Goal: Task Accomplishment & Management: Manage account settings

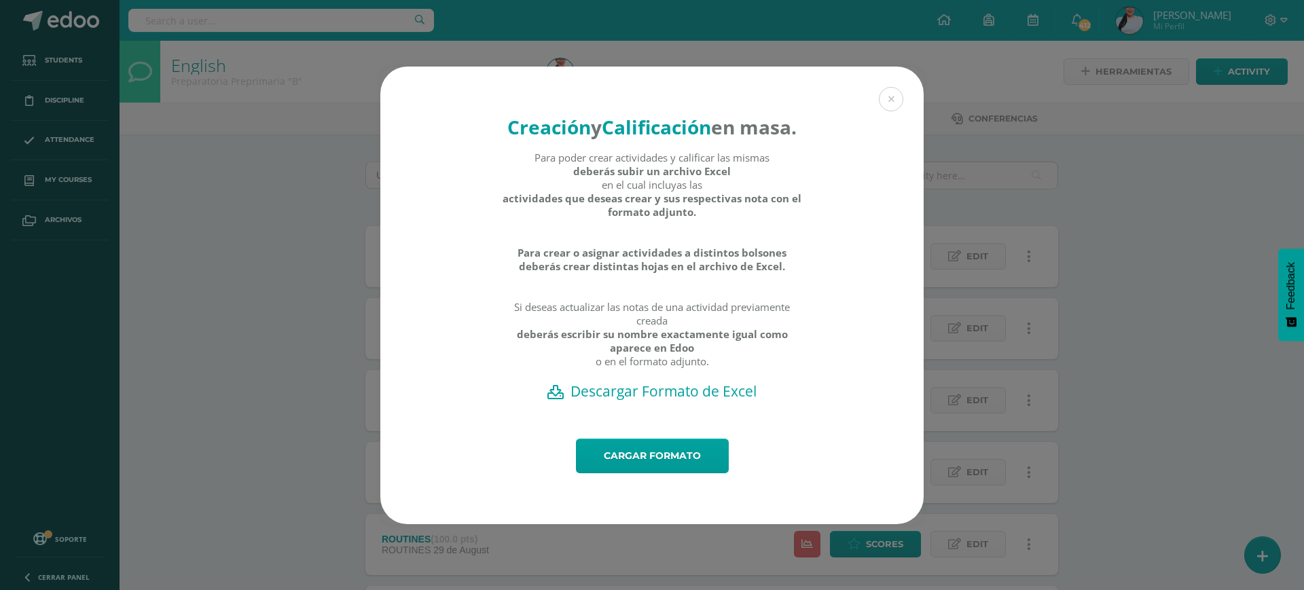
click at [1202, 434] on div "Creación y Calificación en masa. Para poder crear actividades y calificar las m…" at bounding box center [651, 296] width 1293 height 458
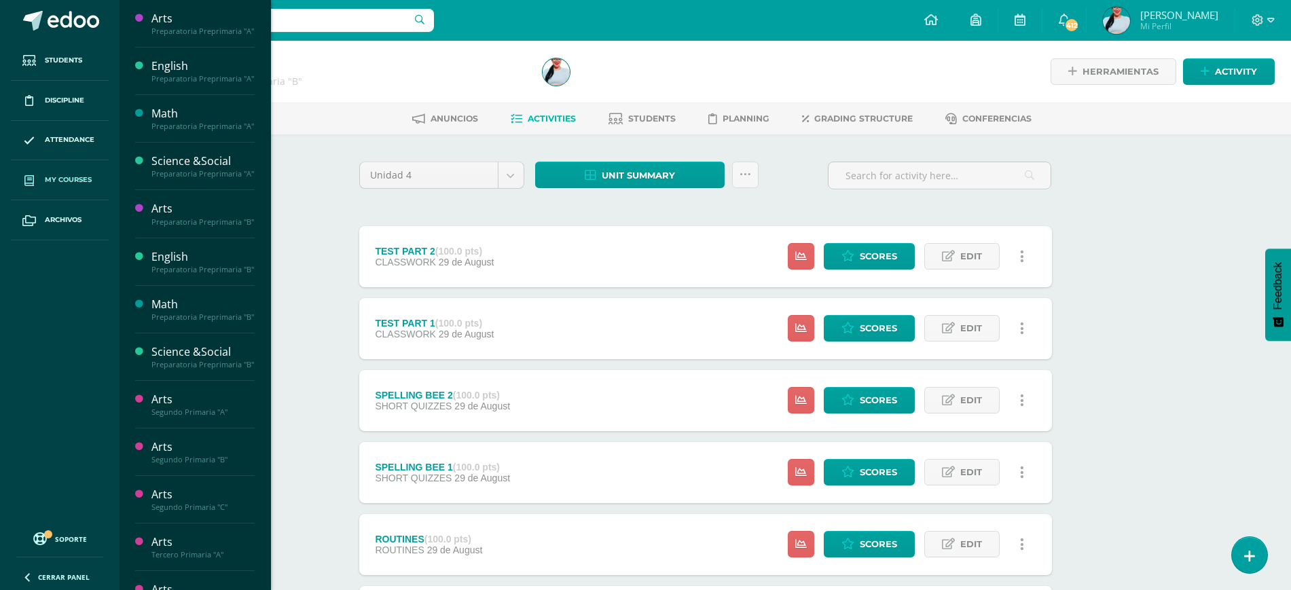
click at [75, 182] on span "My courses" at bounding box center [68, 180] width 47 height 11
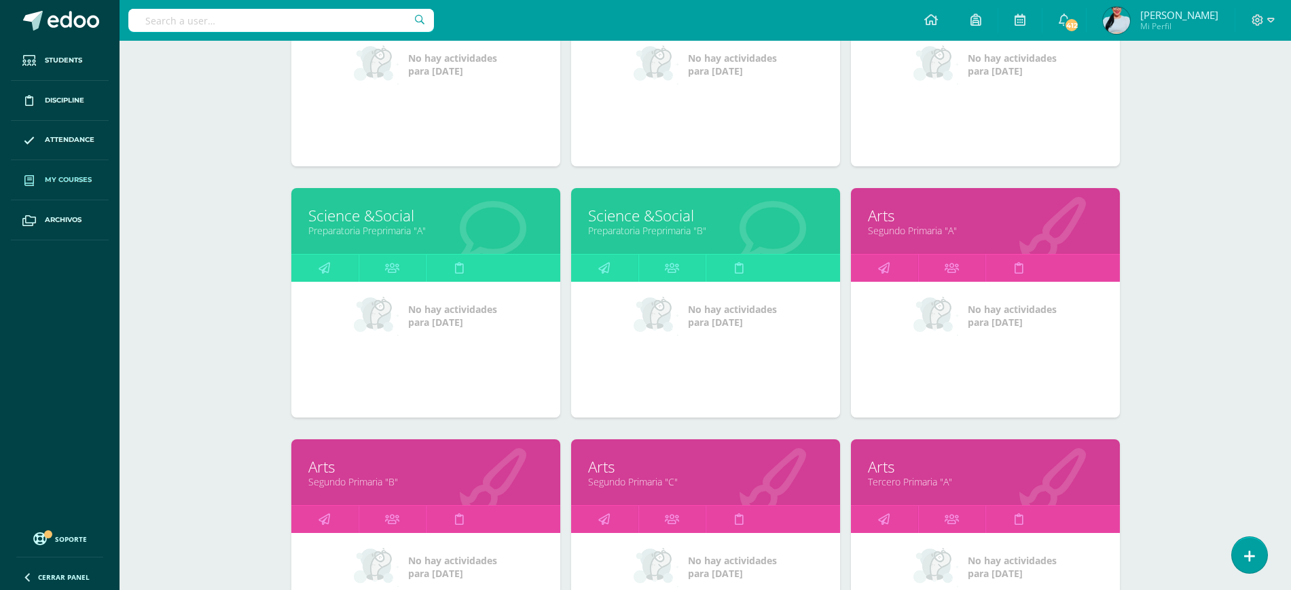
scroll to position [568, 0]
click at [908, 229] on link "Segundo Primaria "A"" at bounding box center [985, 229] width 235 height 13
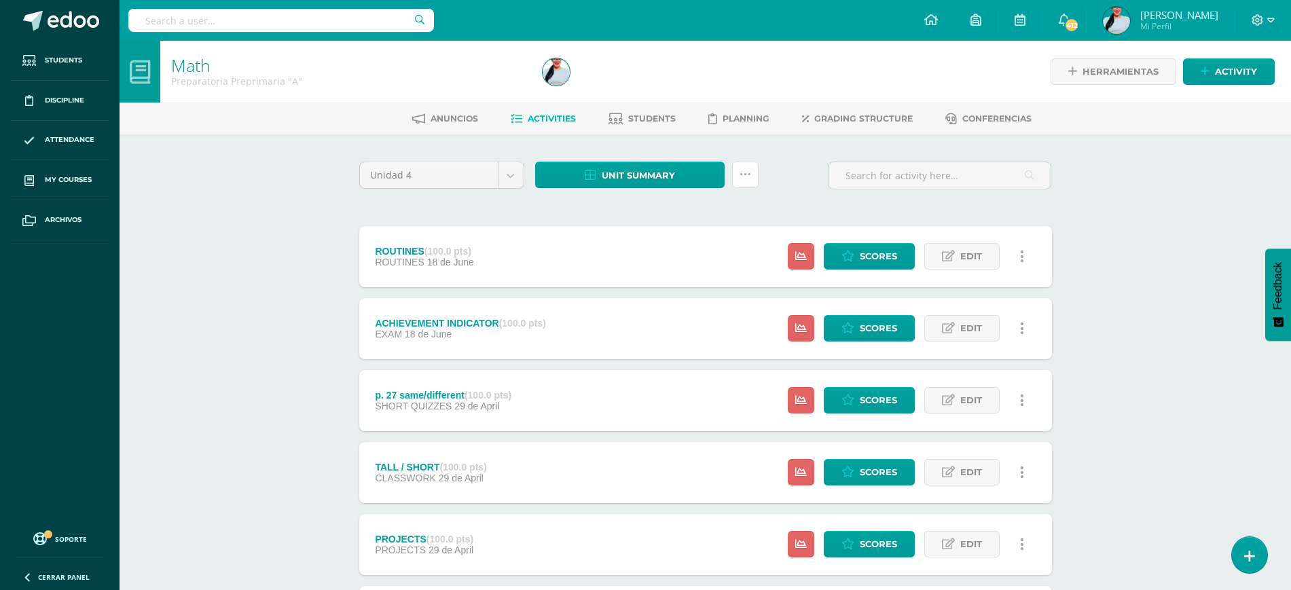
click at [748, 177] on icon at bounding box center [746, 175] width 12 height 12
click at [730, 204] on link "Subir actividades en masa" at bounding box center [710, 218] width 149 height 33
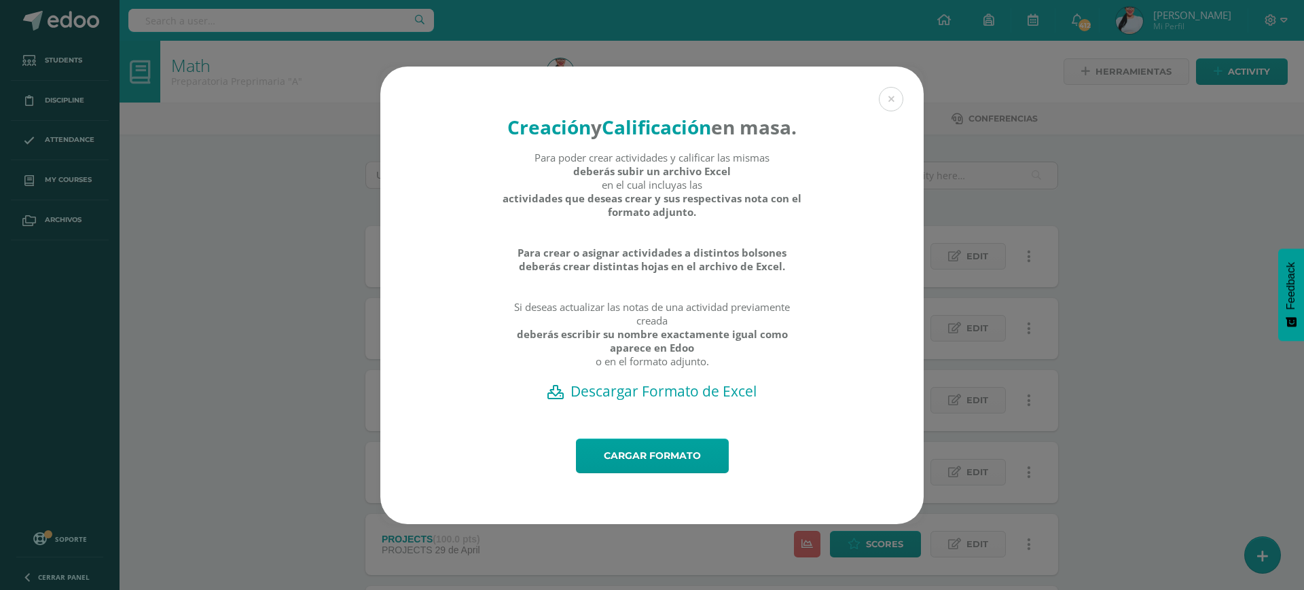
click at [652, 401] on h2 "Descargar Formato de Excel" at bounding box center [652, 391] width 496 height 19
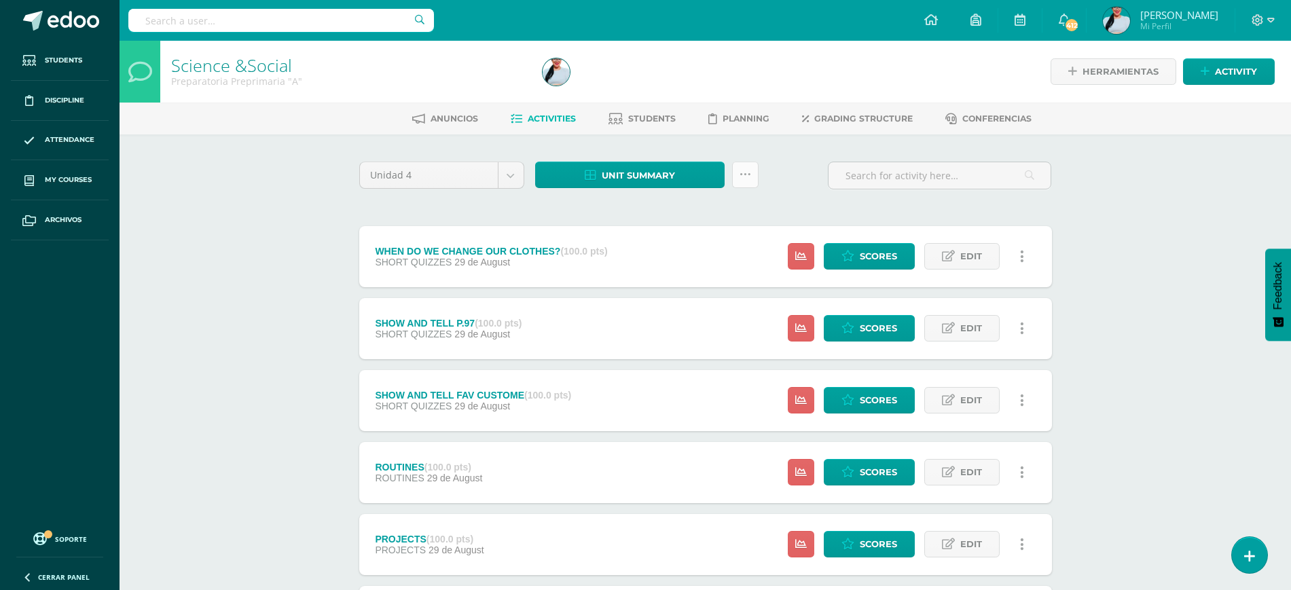
click at [734, 174] on link at bounding box center [745, 175] width 26 height 26
click at [732, 208] on link "Subir actividades en masa" at bounding box center [710, 218] width 149 height 33
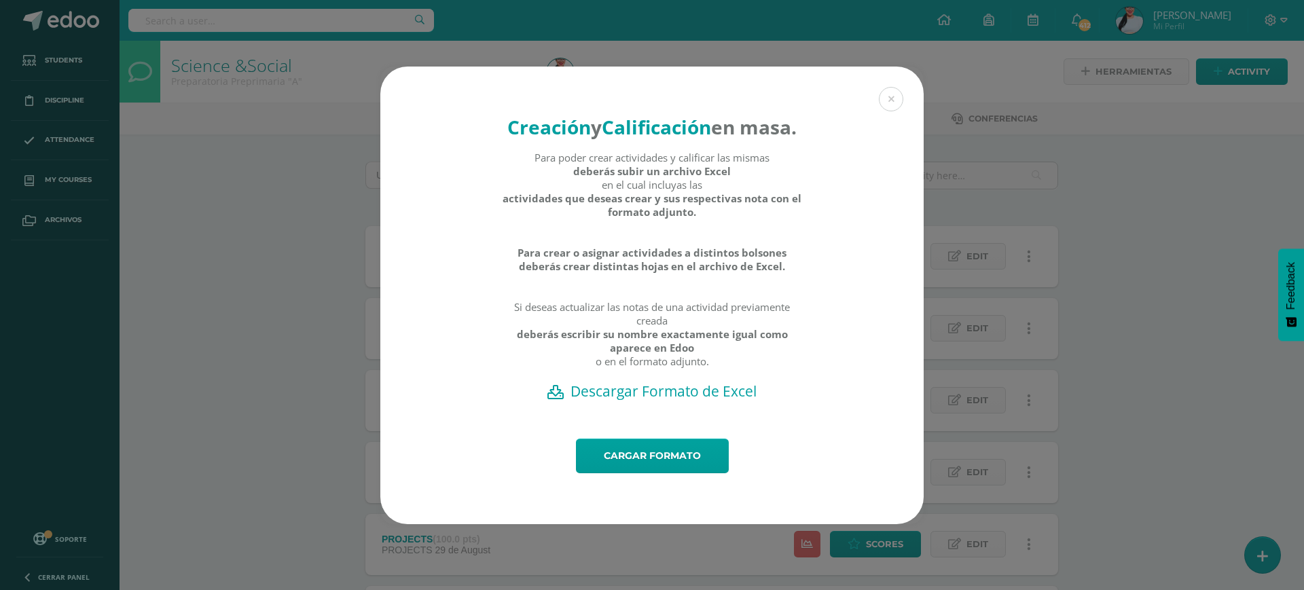
click at [657, 401] on h2 "Descargar Formato de Excel" at bounding box center [652, 391] width 496 height 19
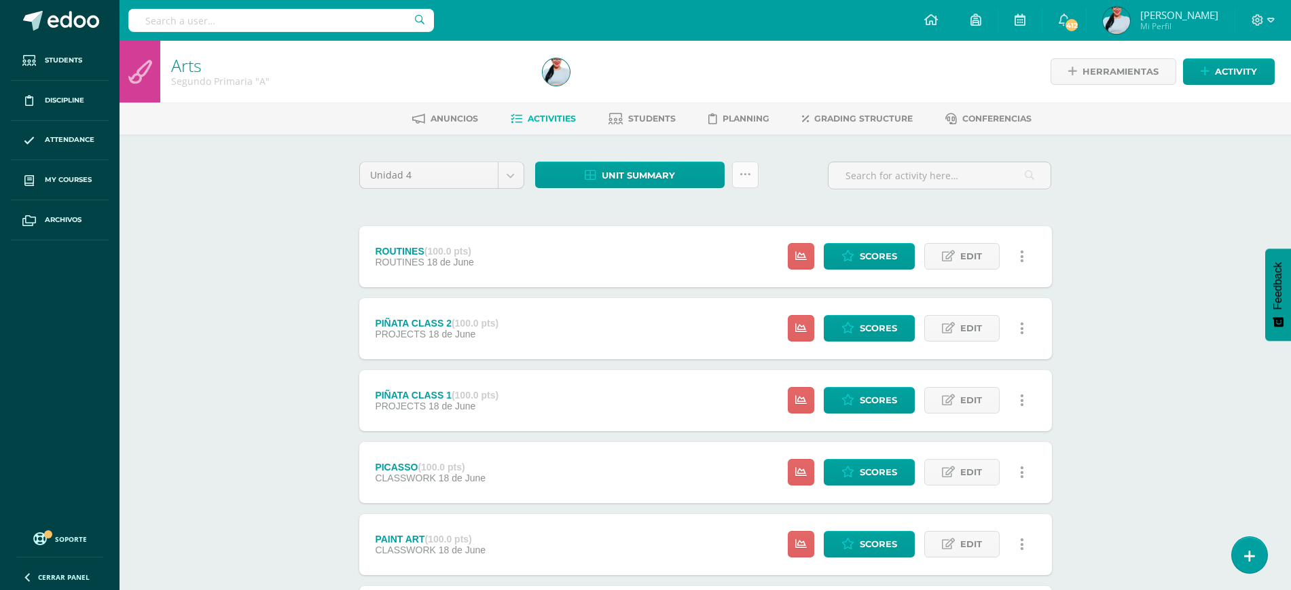
click at [748, 179] on icon at bounding box center [746, 175] width 12 height 12
click at [699, 204] on link "Subir actividades en masa" at bounding box center [710, 218] width 149 height 33
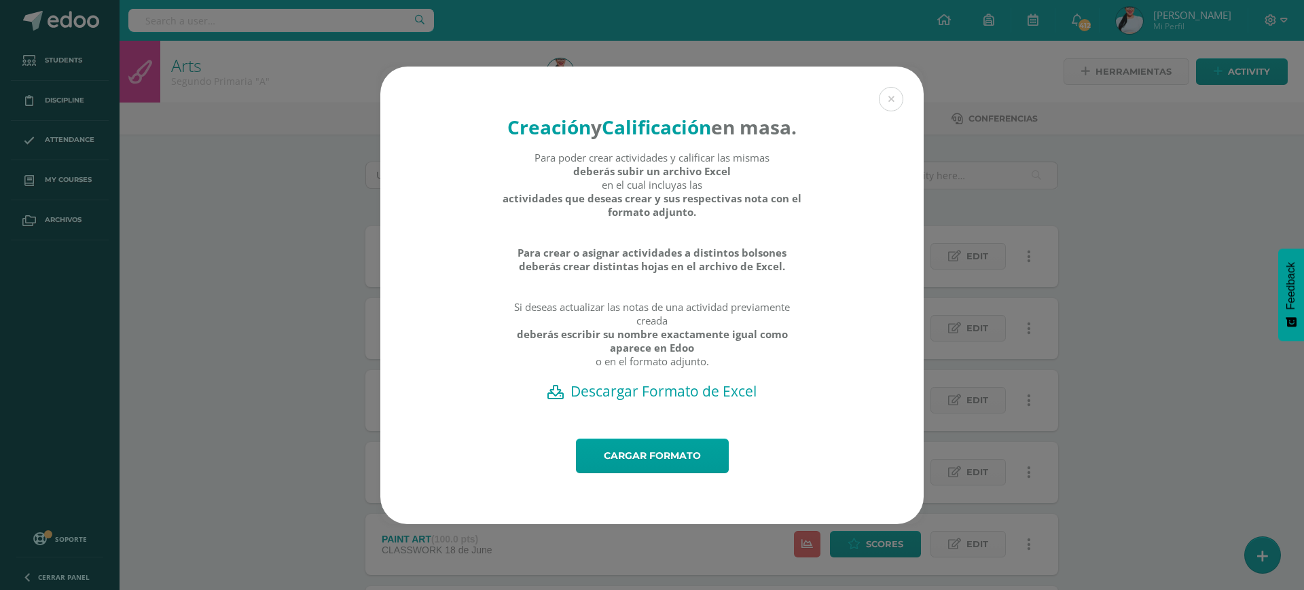
click at [700, 401] on h2 "Descargar Formato de Excel" at bounding box center [652, 391] width 496 height 19
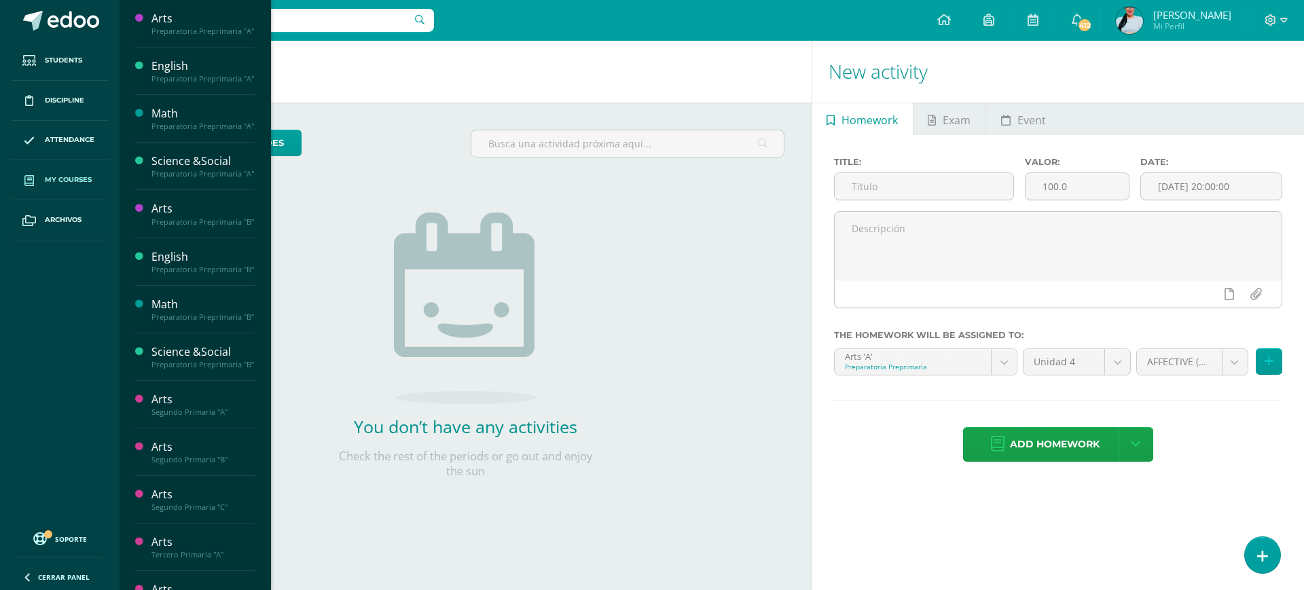
click at [76, 185] on link "My courses" at bounding box center [60, 180] width 98 height 40
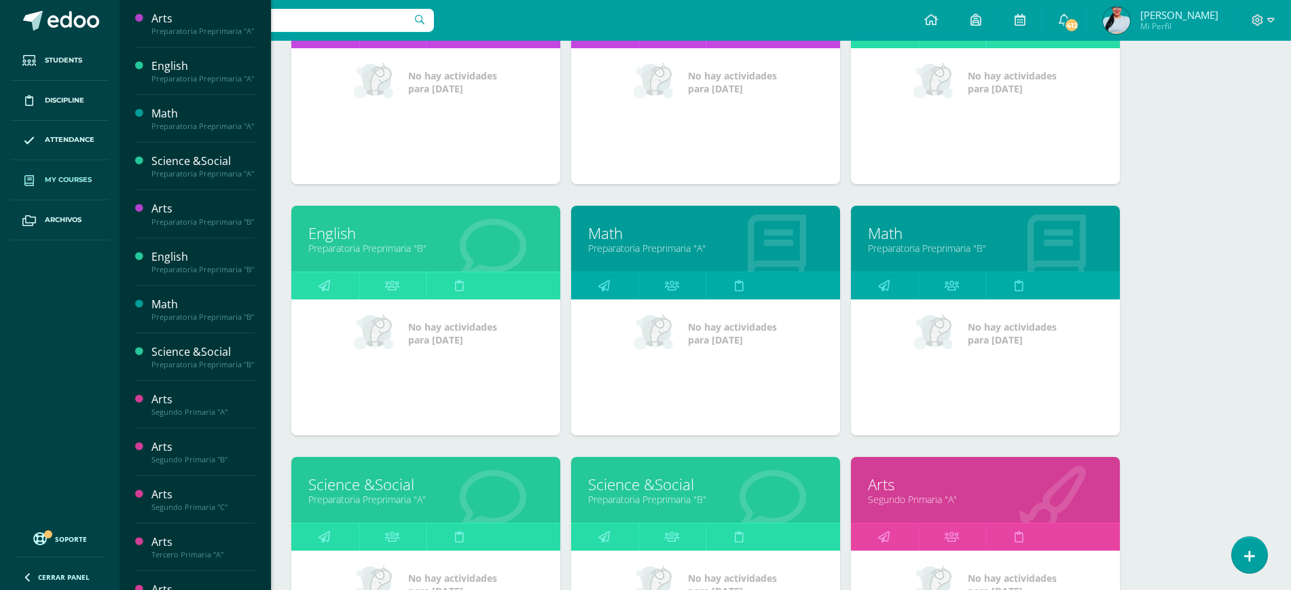
scroll to position [302, 0]
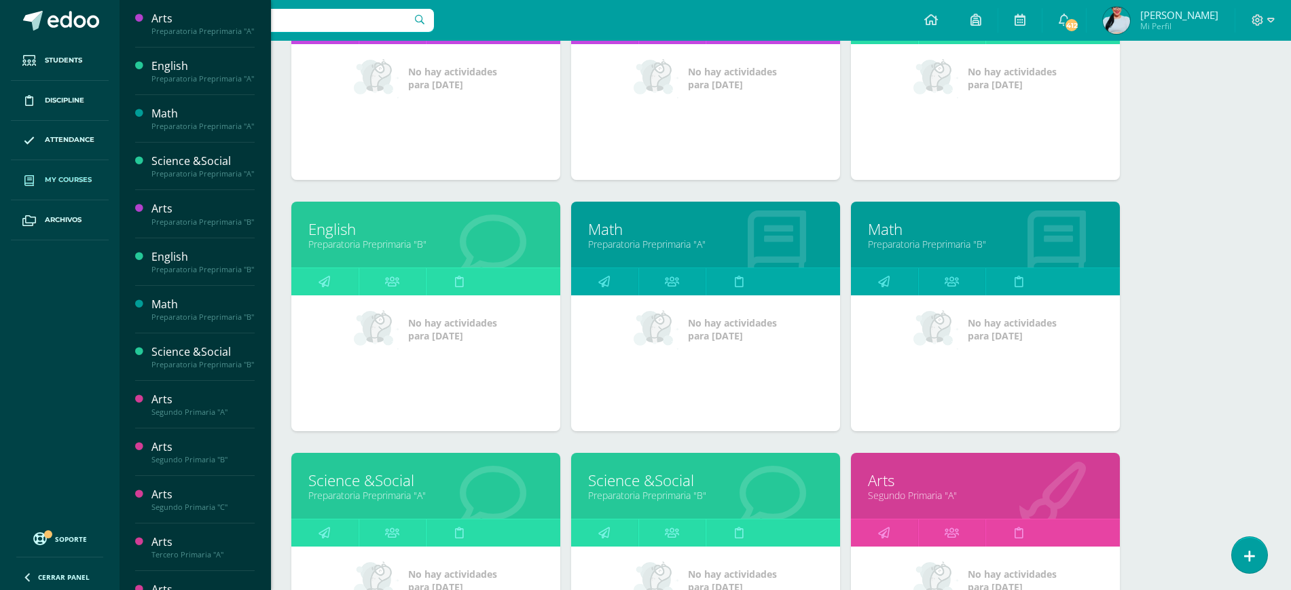
click at [649, 232] on link "Math" at bounding box center [705, 229] width 235 height 21
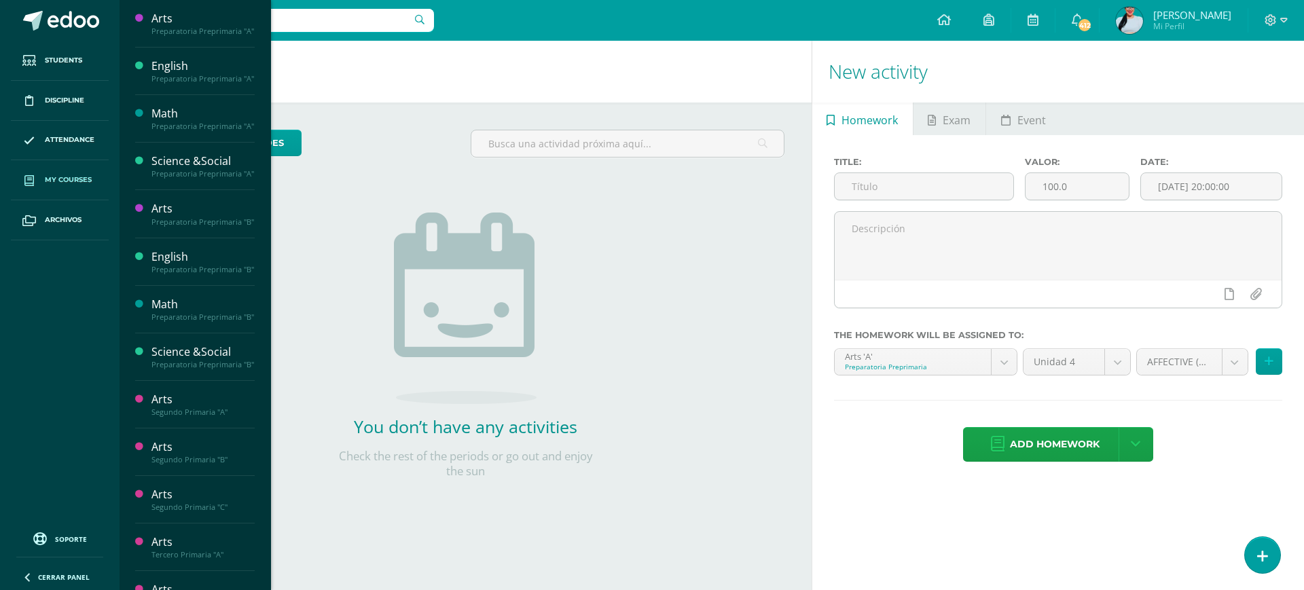
click at [84, 173] on link "My courses" at bounding box center [60, 180] width 98 height 40
click at [55, 168] on link "My courses" at bounding box center [60, 180] width 98 height 40
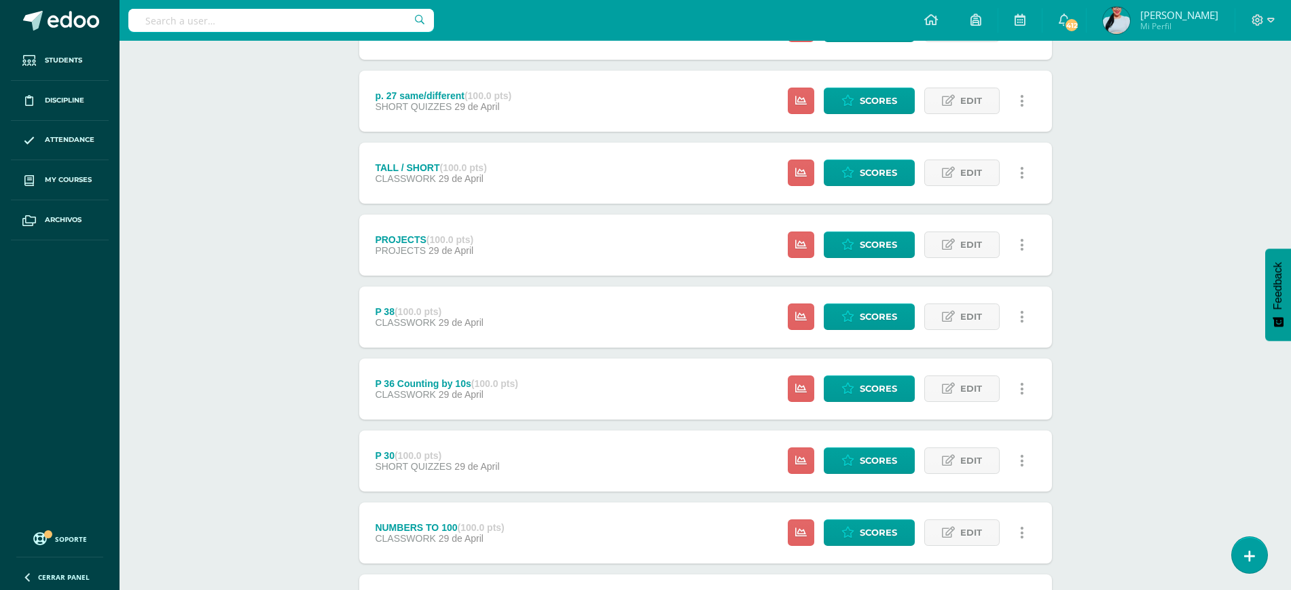
scroll to position [345, 0]
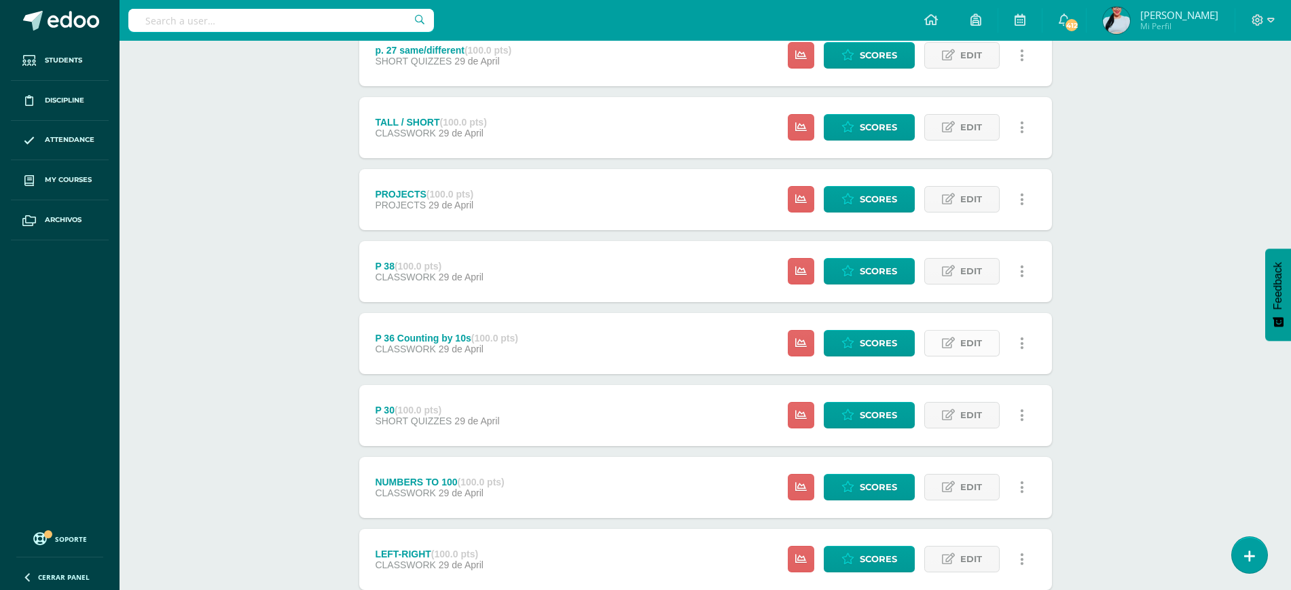
click at [971, 340] on span "Edit" at bounding box center [971, 343] width 22 height 25
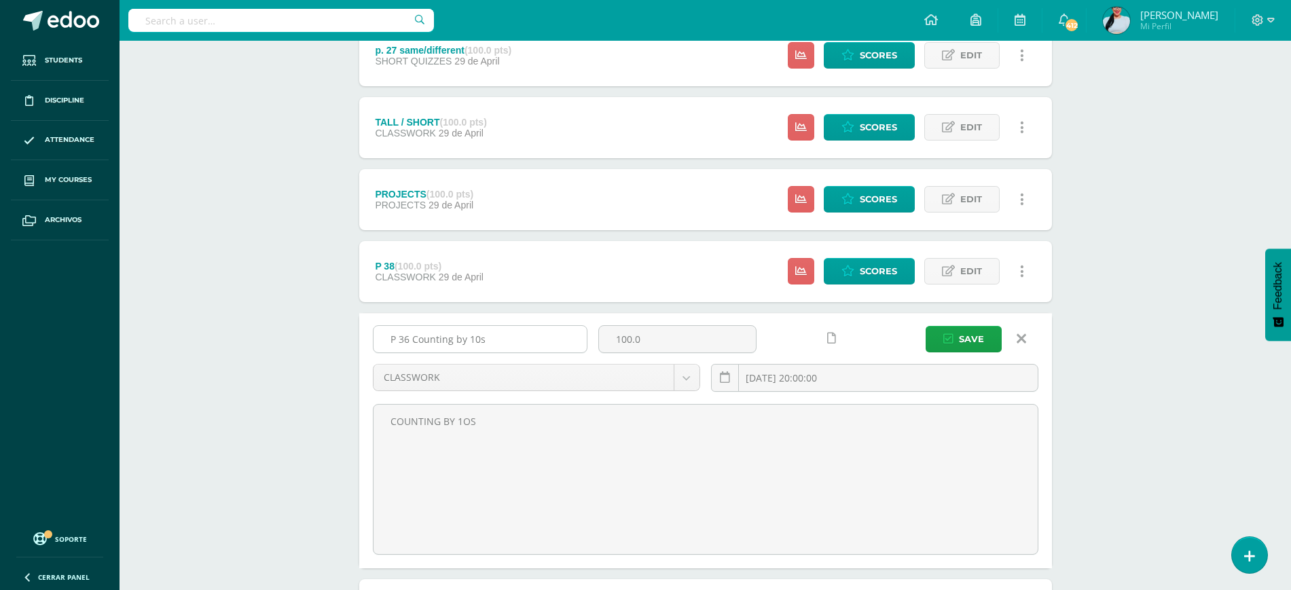
click at [533, 340] on input "P 36 Counting by 10s" at bounding box center [480, 339] width 213 height 26
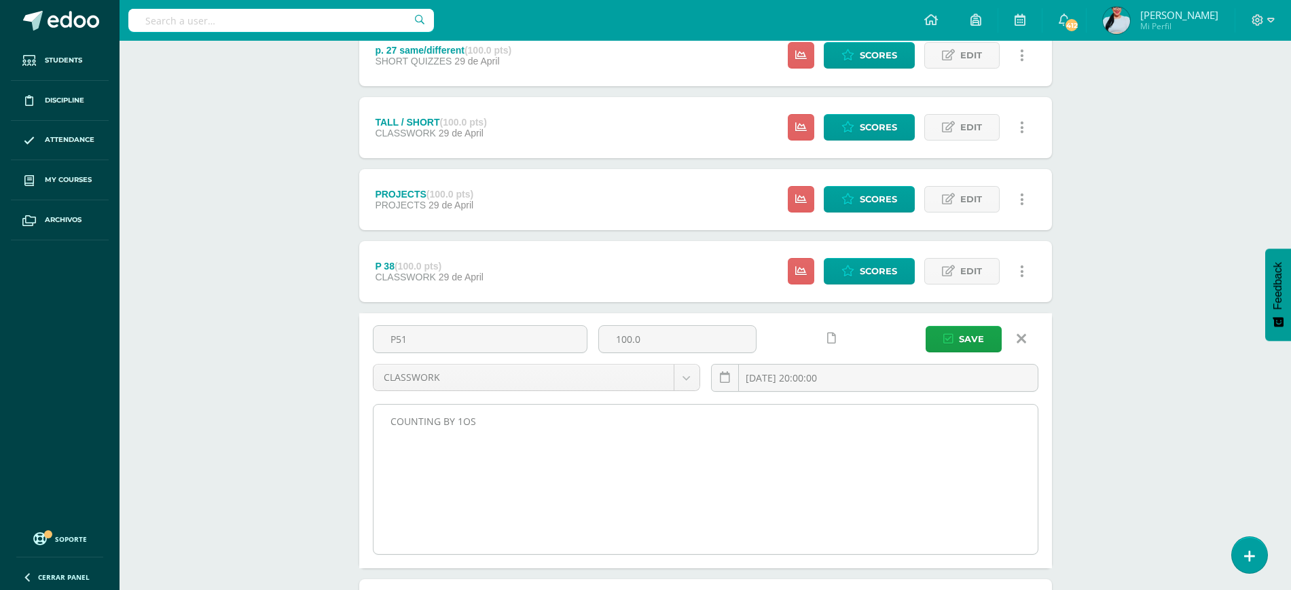
type input "P51"
click at [531, 429] on textarea "COUNTING BY 1OS" at bounding box center [706, 479] width 664 height 149
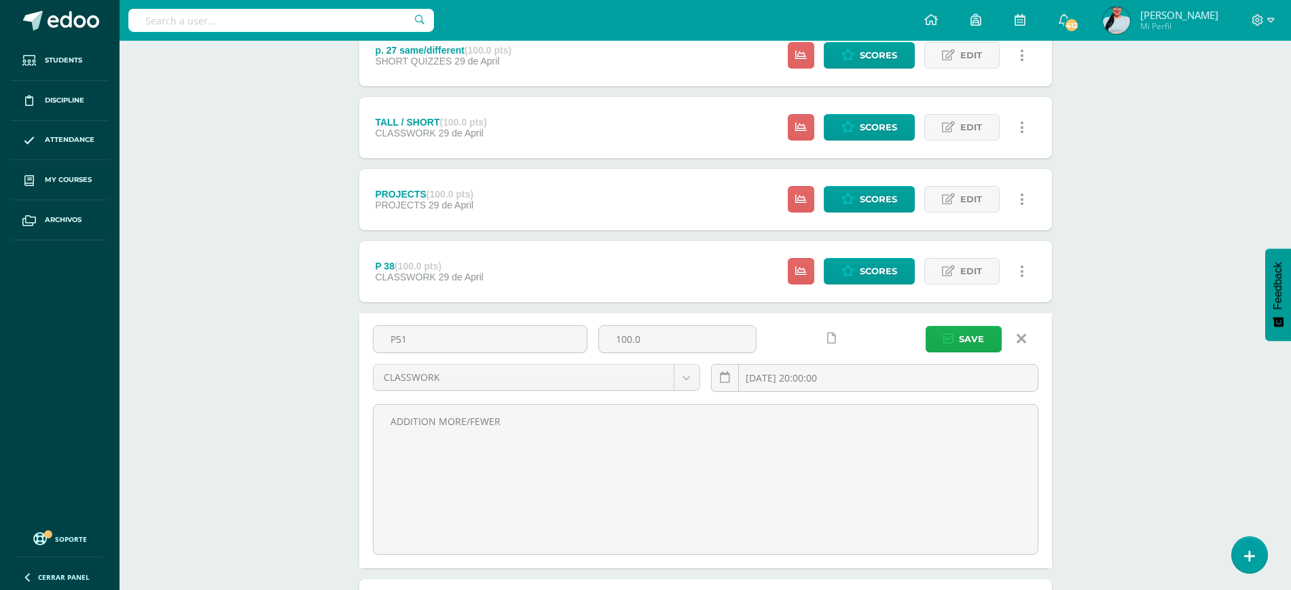
type textarea "ADDITION MORE/FEWER"
click at [964, 331] on span "Save" at bounding box center [971, 339] width 25 height 25
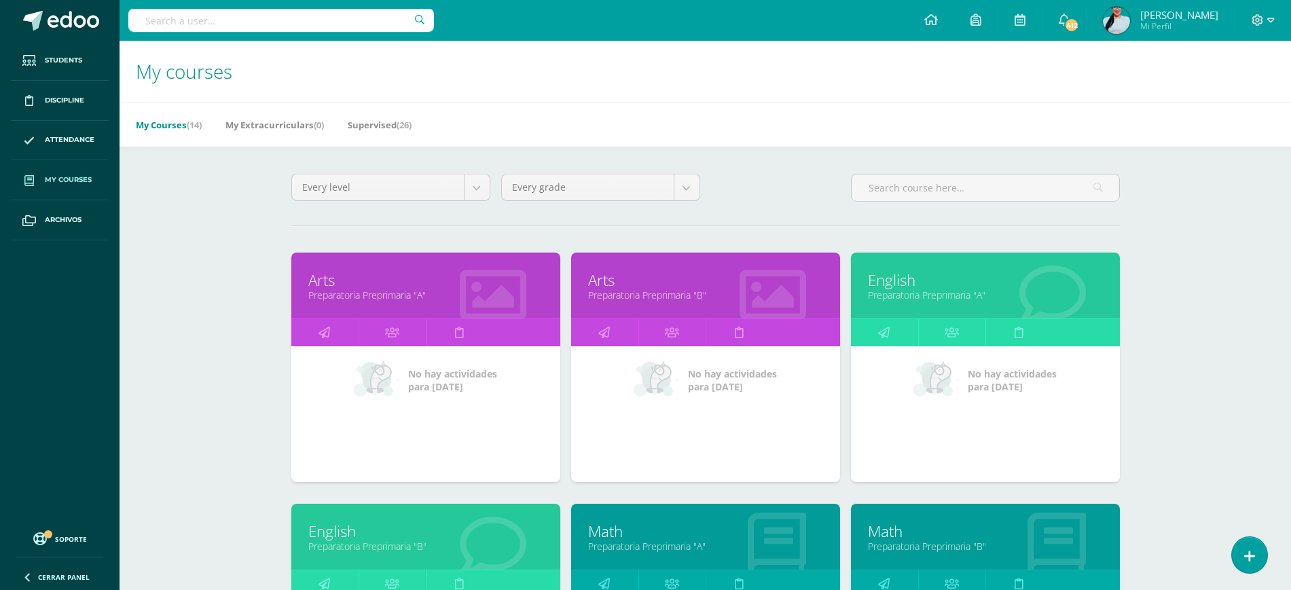
click at [654, 530] on link "Math" at bounding box center [705, 531] width 235 height 21
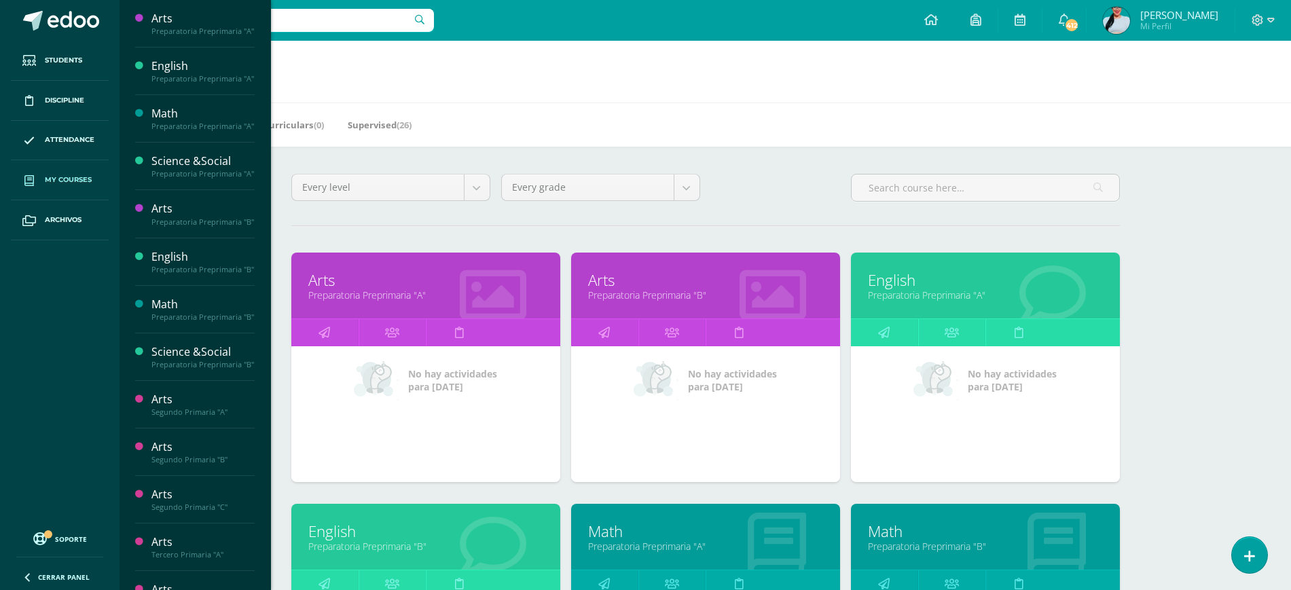
scroll to position [88, 0]
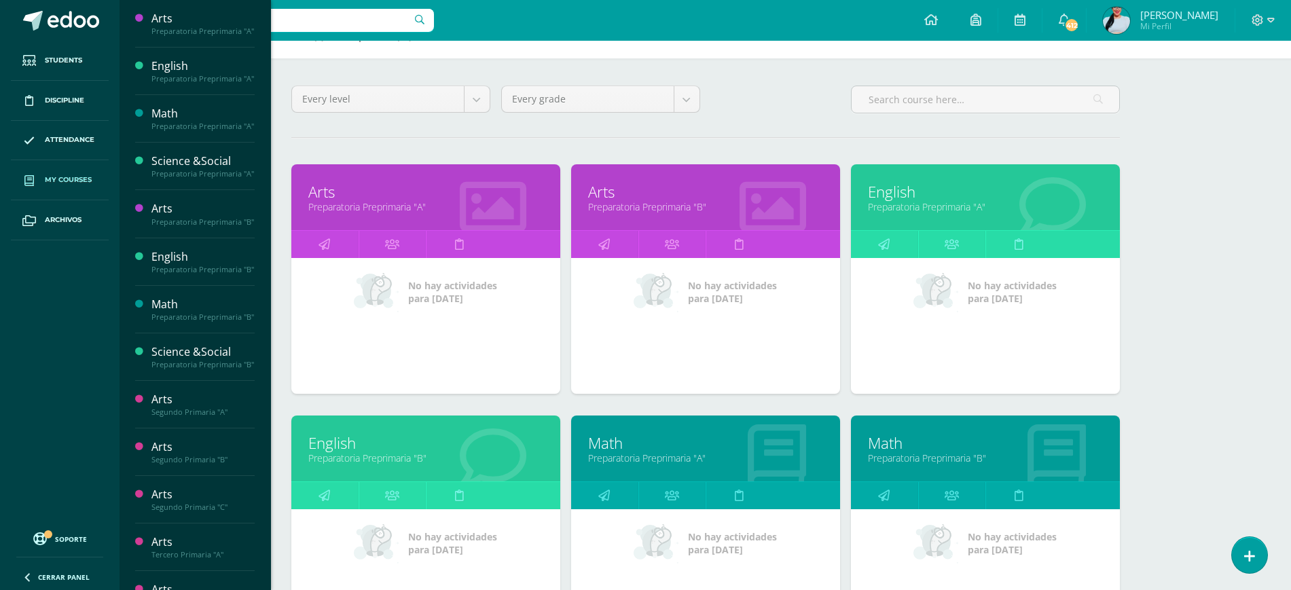
click at [633, 452] on link "Preparatoria Preprimaria "A"" at bounding box center [705, 458] width 235 height 13
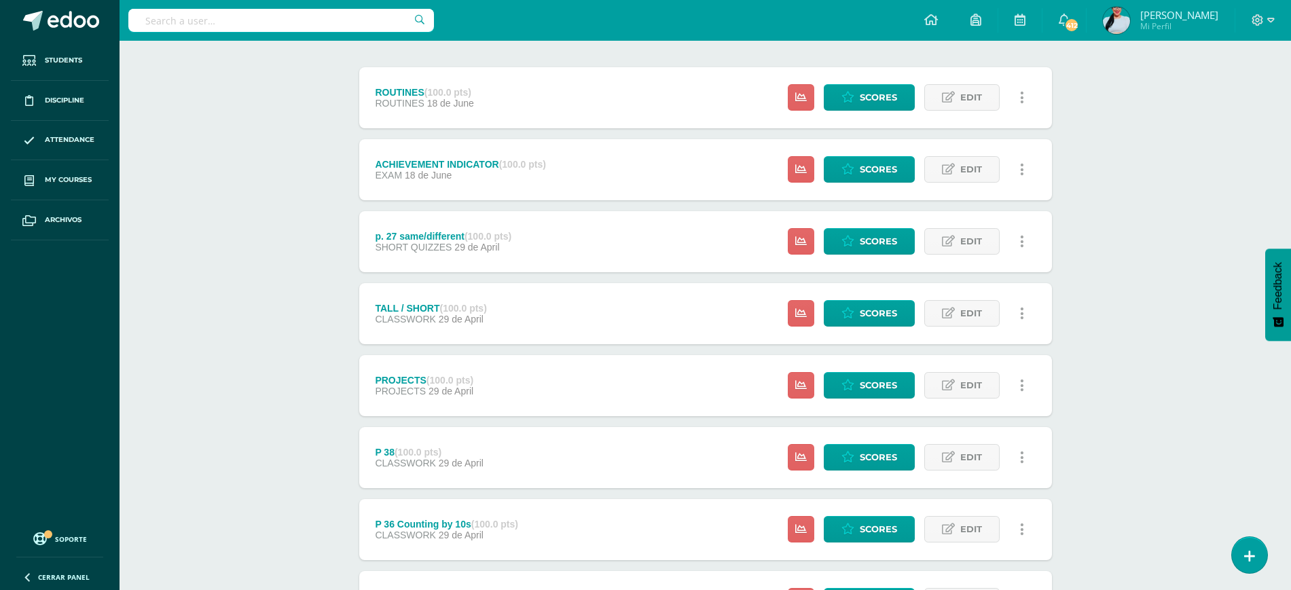
scroll to position [160, 0]
click at [942, 244] on icon at bounding box center [948, 241] width 13 height 12
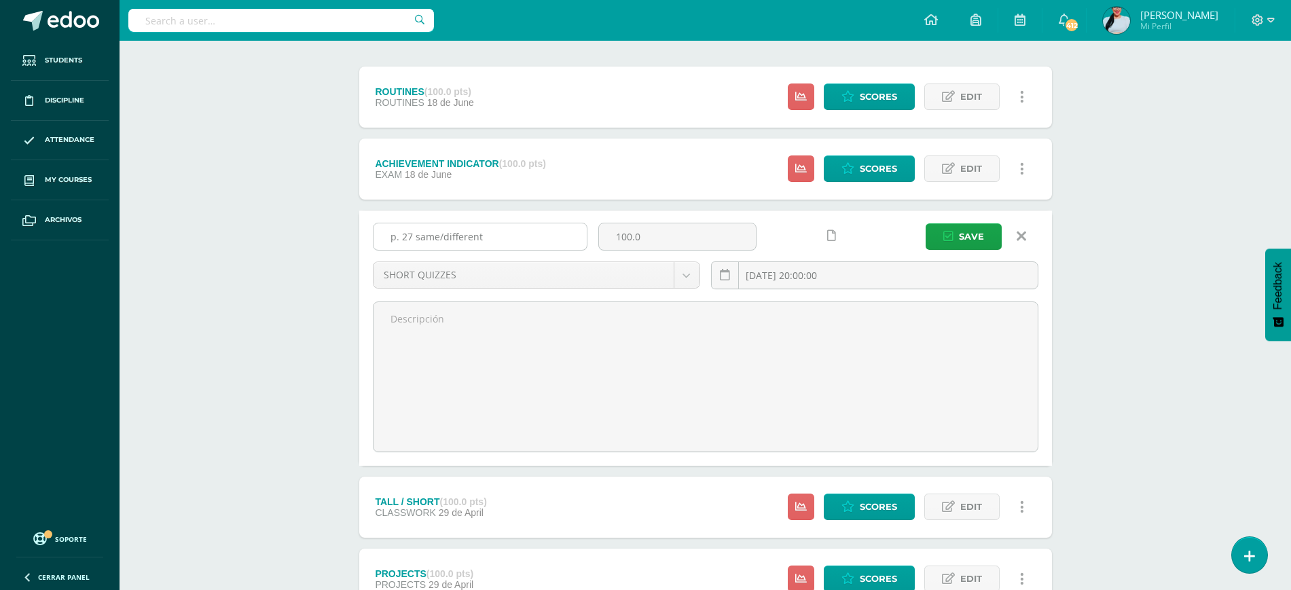
click at [521, 234] on input "p. 27 same/different" at bounding box center [480, 236] width 213 height 26
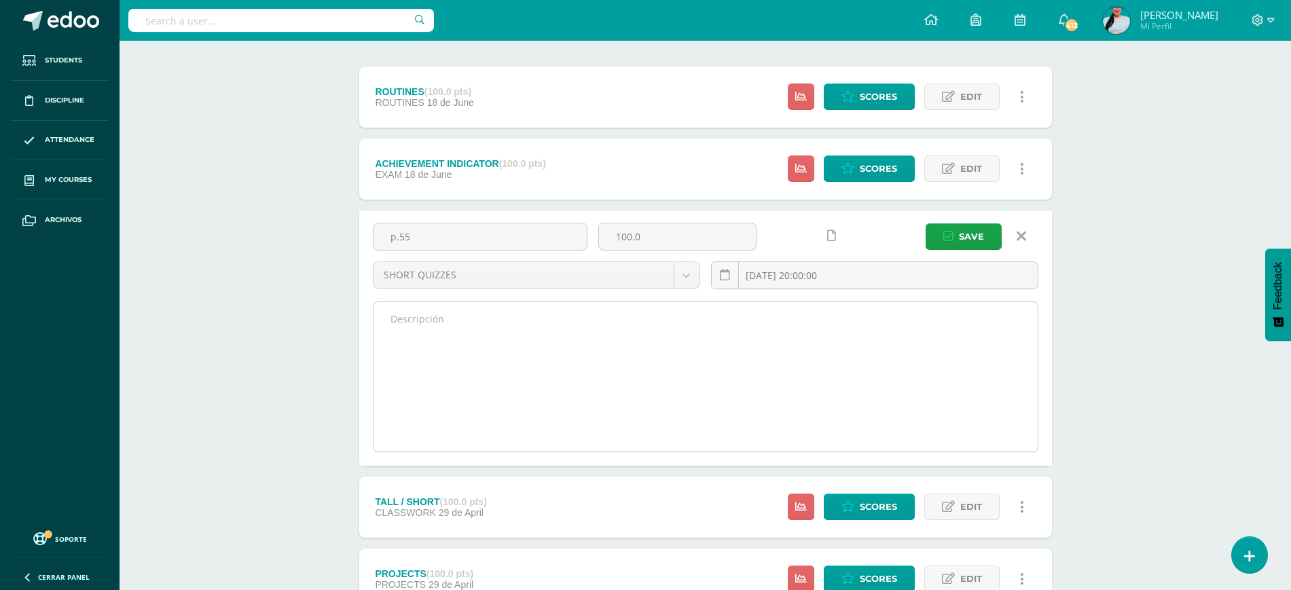
type input "p.55"
click at [513, 351] on textarea at bounding box center [706, 376] width 664 height 149
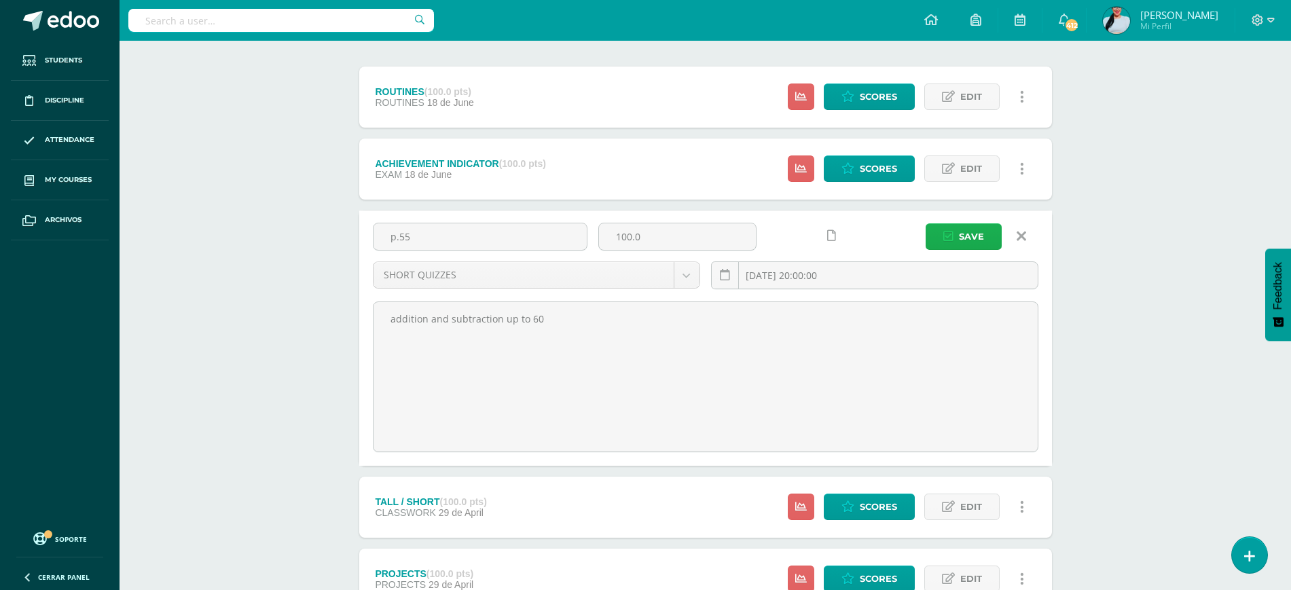
type textarea "addition and subtraction up to 60"
click at [971, 229] on span "Save" at bounding box center [971, 236] width 25 height 25
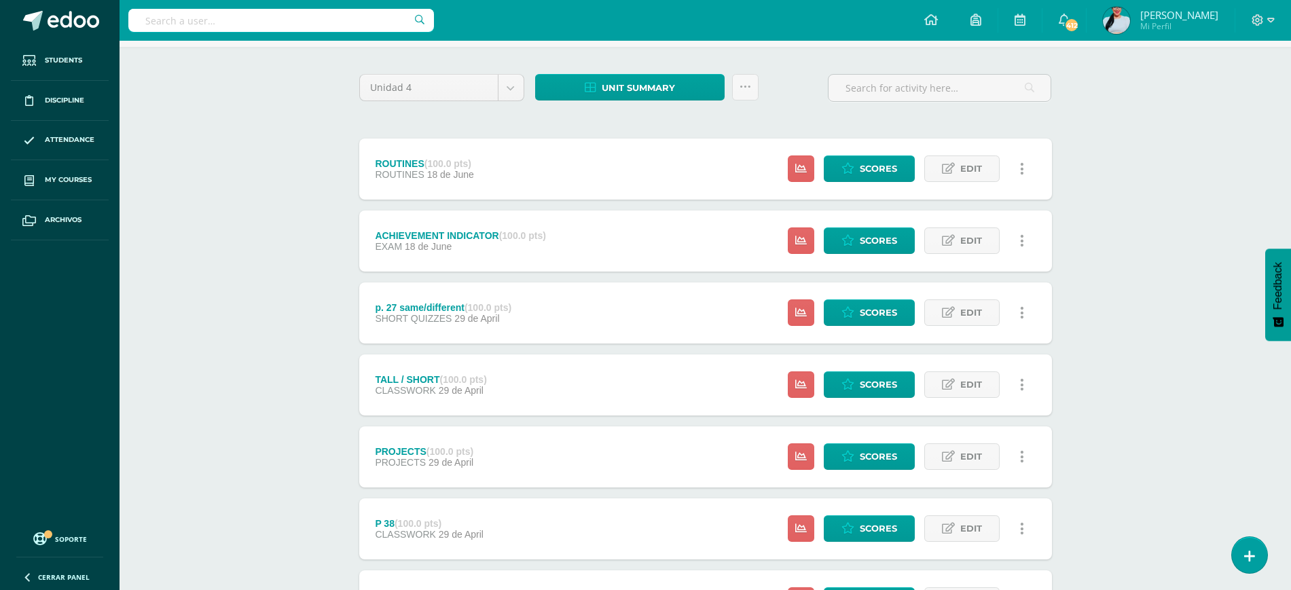
scroll to position [105, 0]
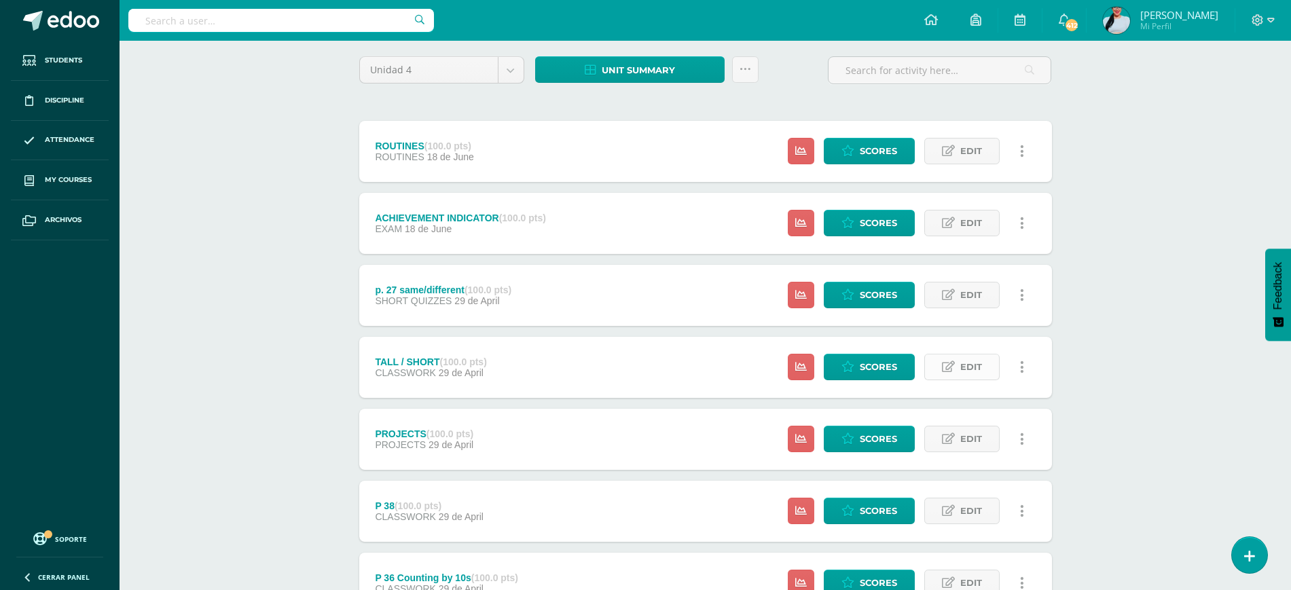
click at [962, 366] on span "Edit" at bounding box center [971, 367] width 22 height 25
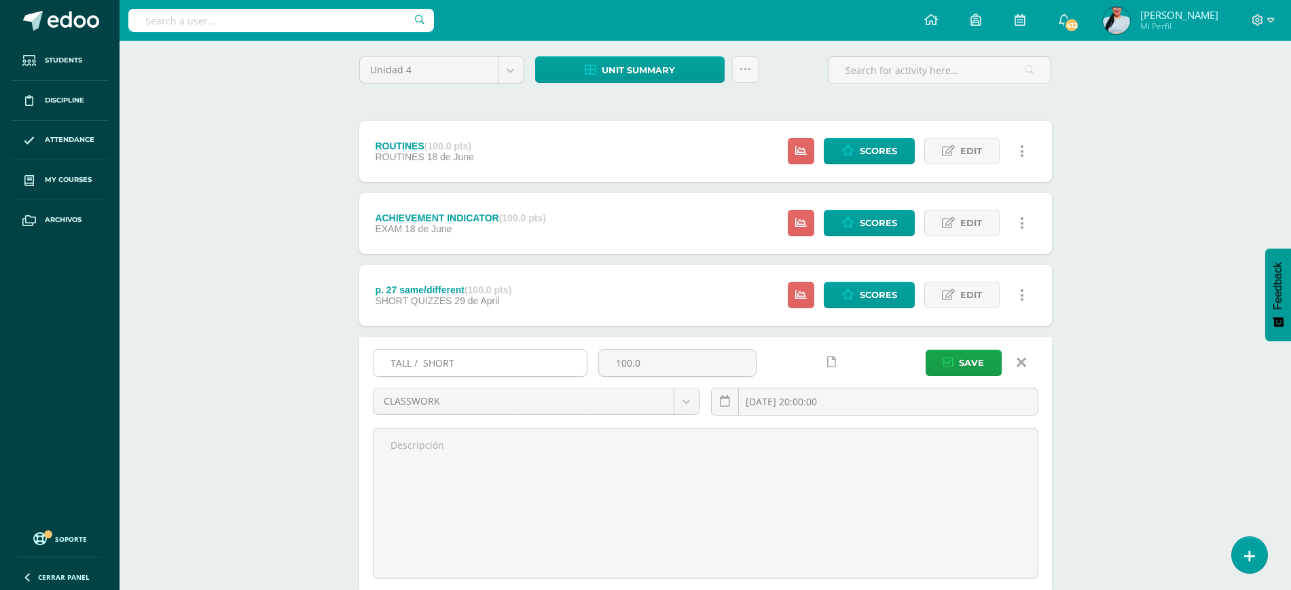
click at [427, 363] on input "TALL / SHORT" at bounding box center [480, 363] width 213 height 26
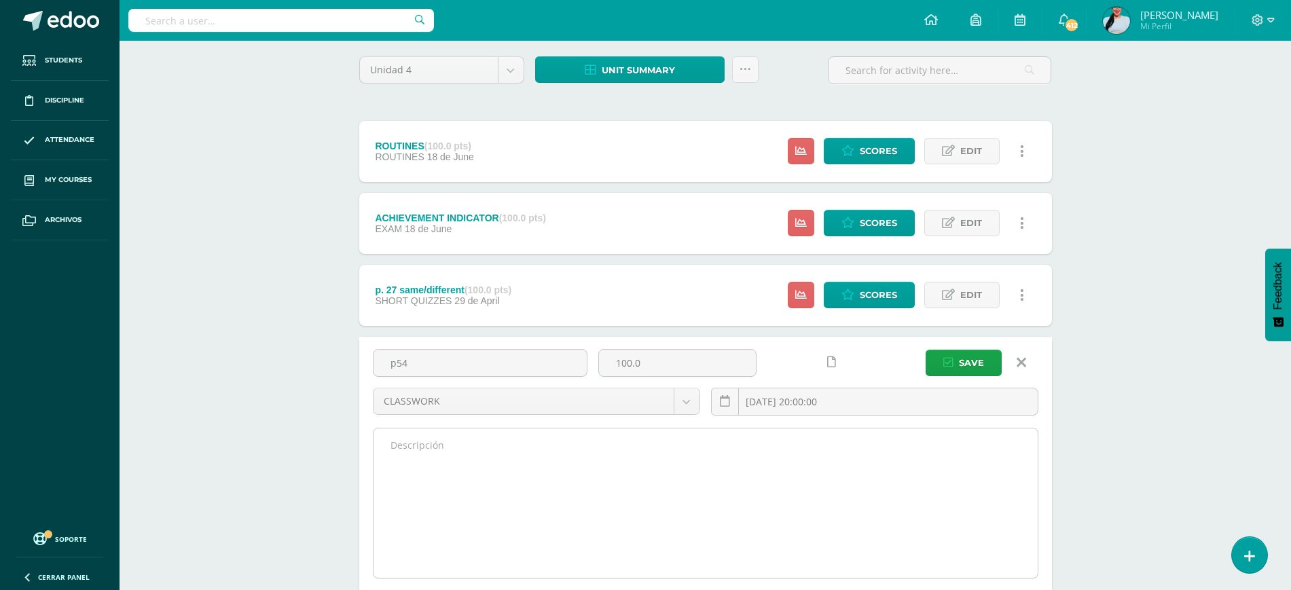
type input "p54"
click at [459, 477] on textarea at bounding box center [706, 503] width 664 height 149
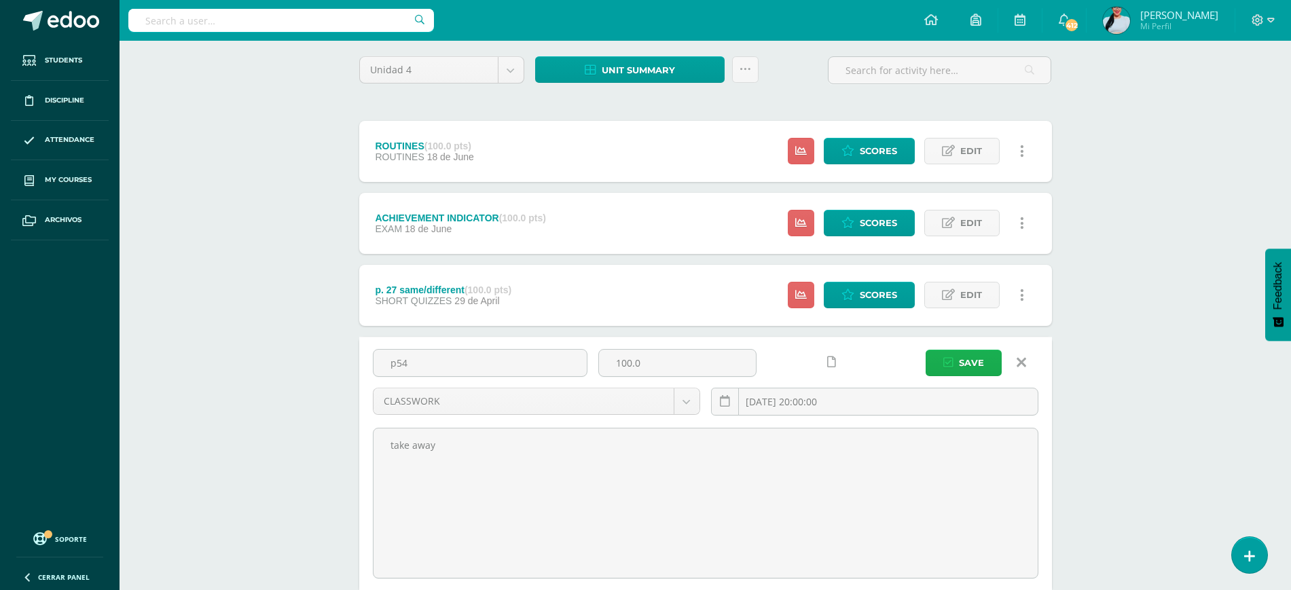
type textarea "take away"
click at [954, 356] on button "Save" at bounding box center [964, 363] width 76 height 26
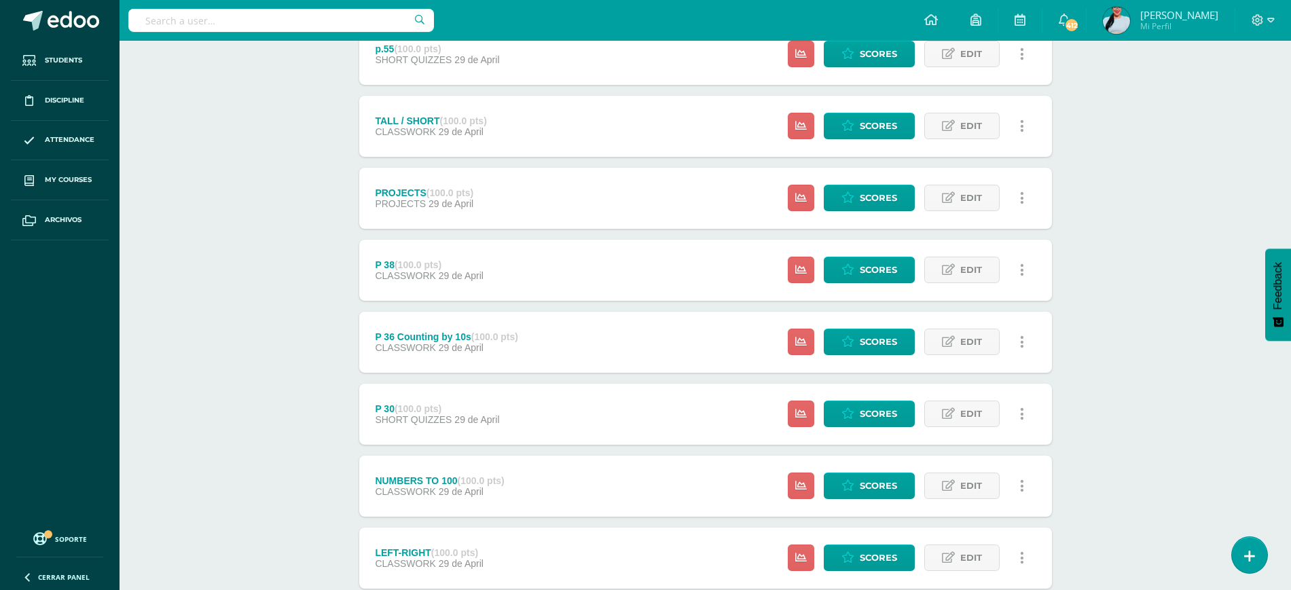
scroll to position [431, 0]
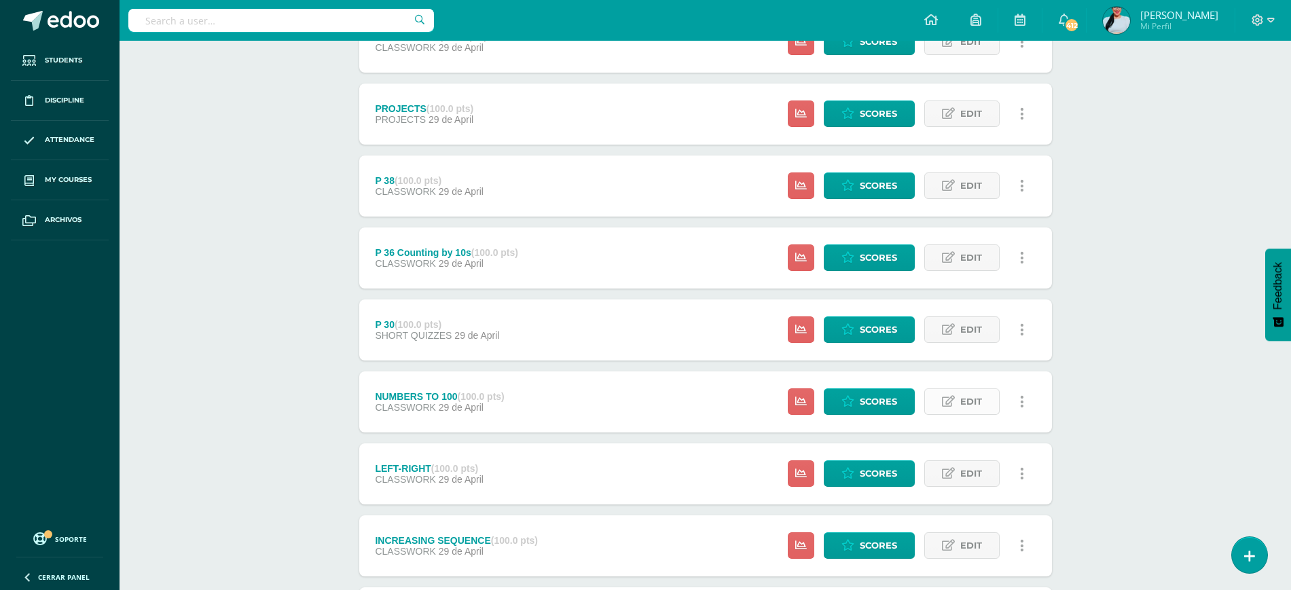
click at [969, 410] on span "Edit" at bounding box center [971, 401] width 22 height 25
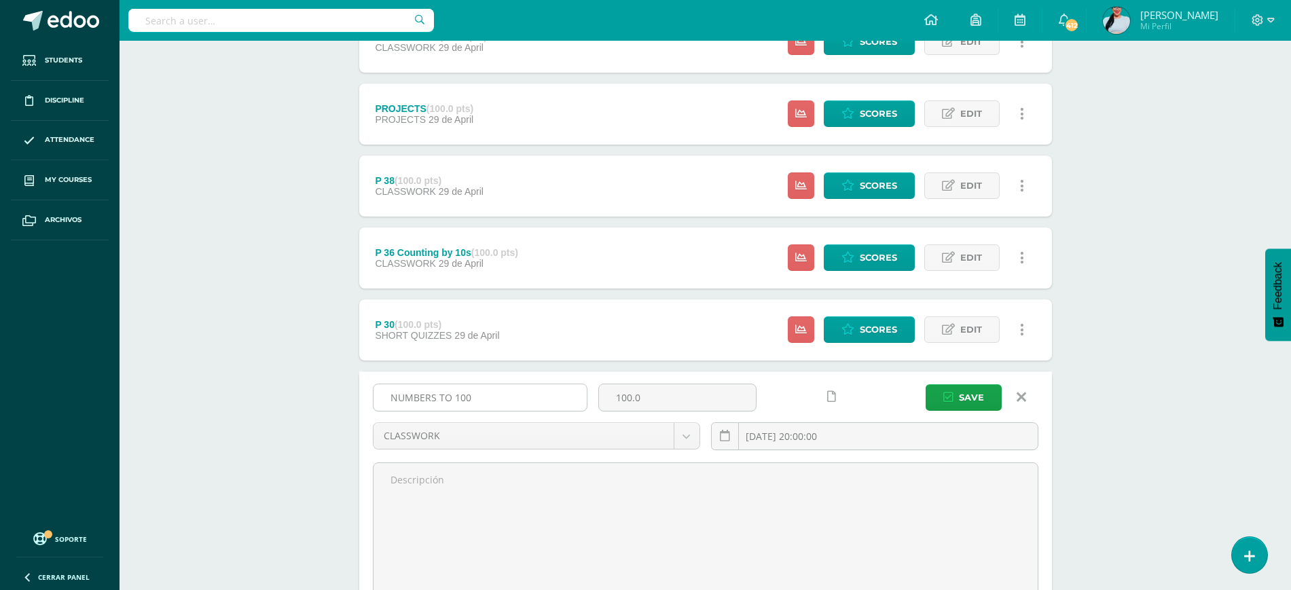
click at [510, 391] on input "NUMBERS TO 100" at bounding box center [480, 397] width 213 height 26
type input "9"
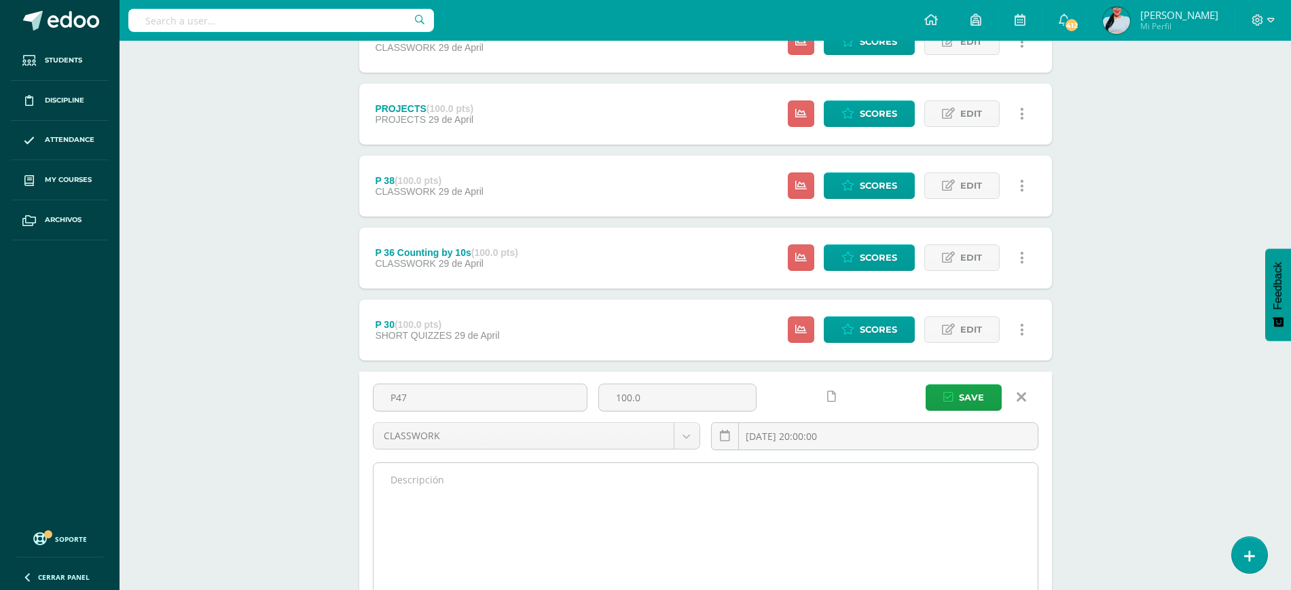
type input "P47"
click at [500, 492] on textarea at bounding box center [706, 537] width 664 height 149
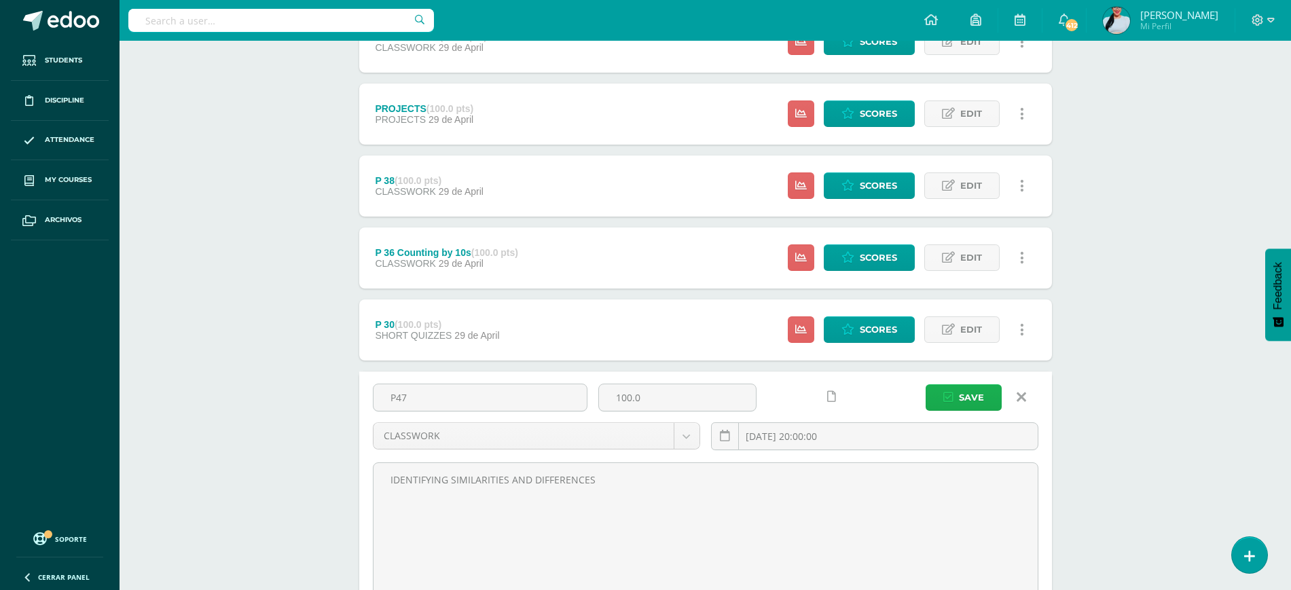
type textarea "IDENTIFYING SIMILARITIES AND DIFFERENCES"
click at [973, 393] on span "Save" at bounding box center [971, 397] width 25 height 25
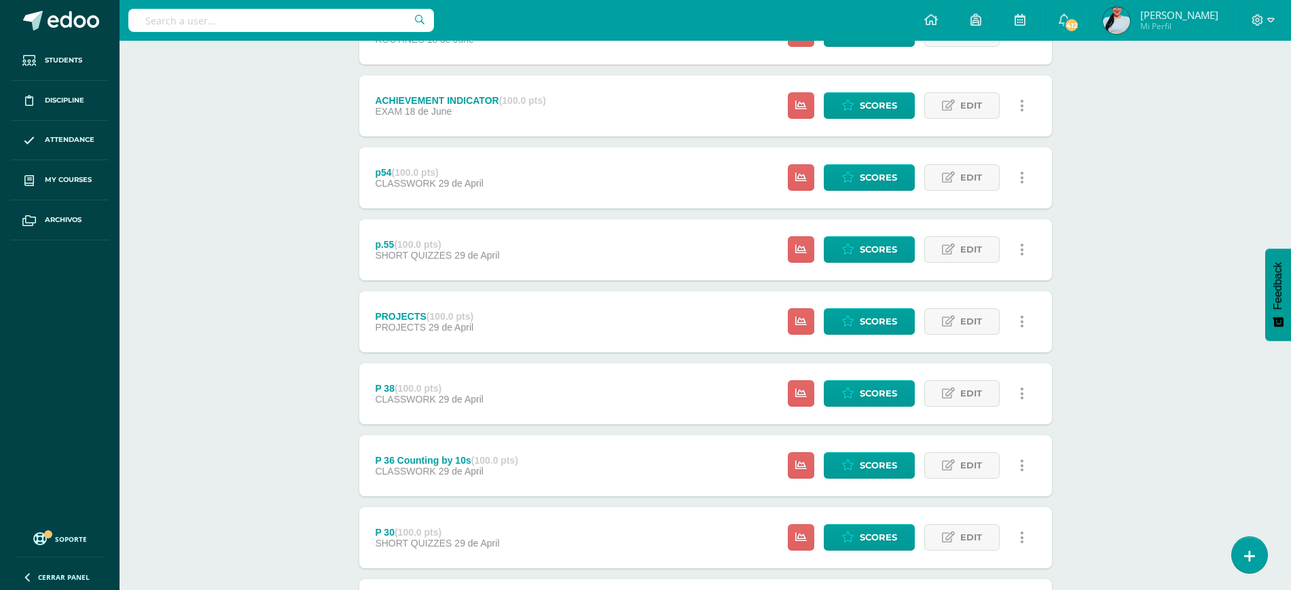
scroll to position [258, 0]
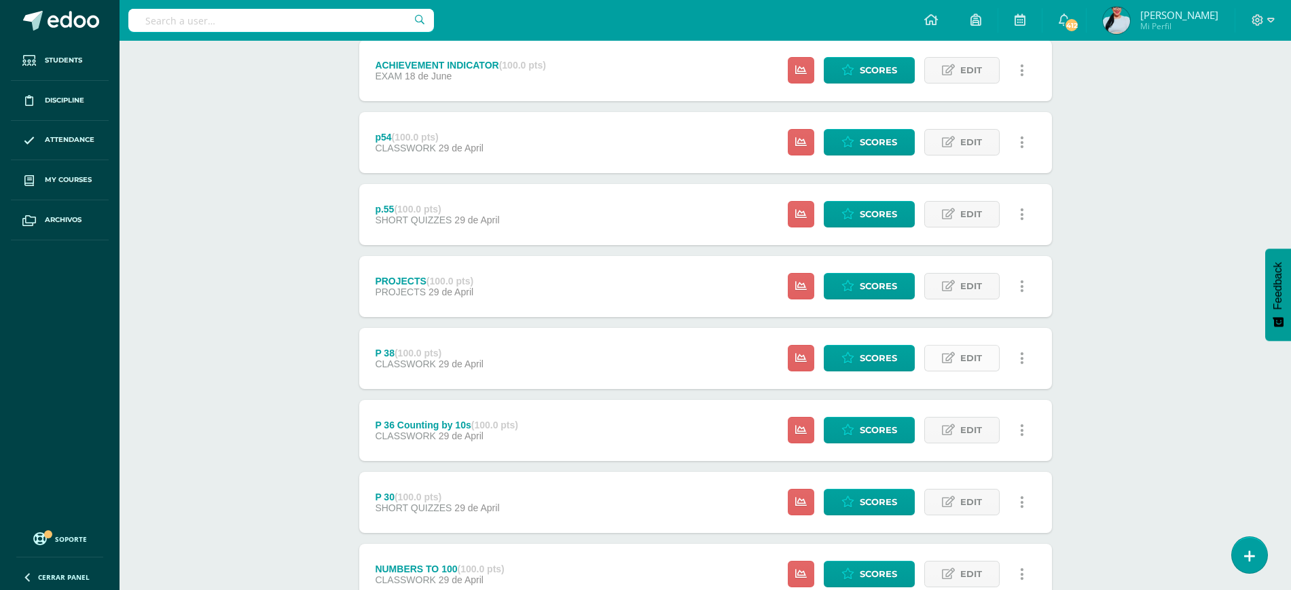
click at [969, 354] on span "Edit" at bounding box center [971, 358] width 22 height 25
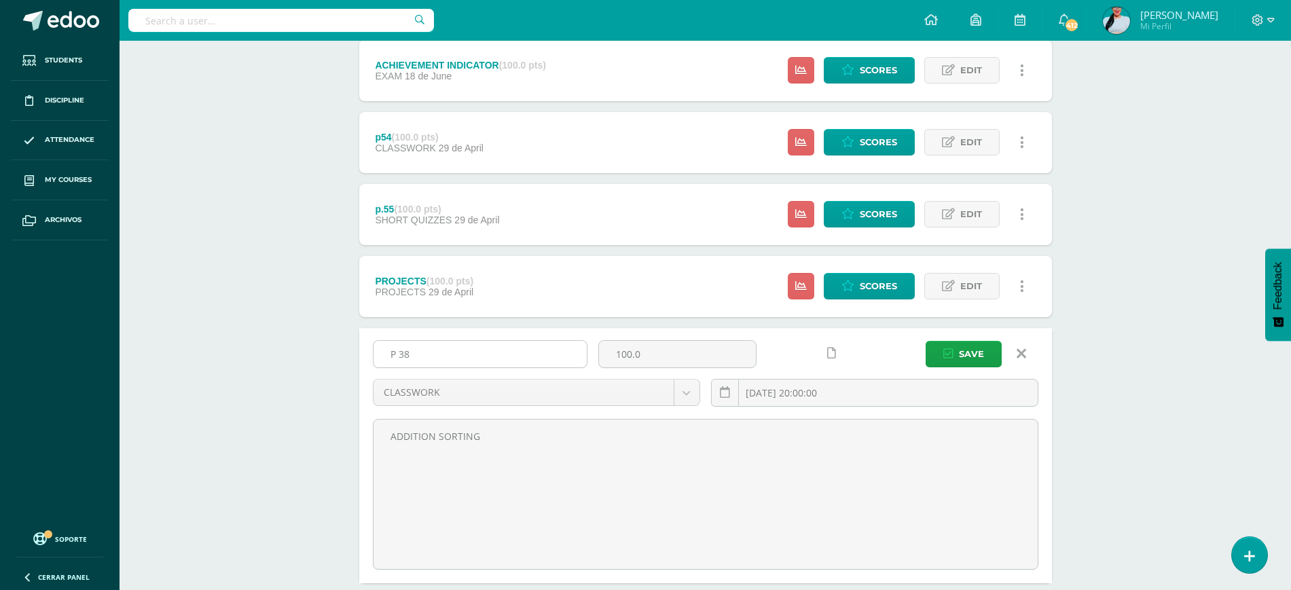
click at [456, 350] on input "P 38" at bounding box center [480, 354] width 213 height 26
type input "P 53"
type input "[DATE] 20:00"
type textarea "G"
type textarea "RECOGNIZING PATTERNS"
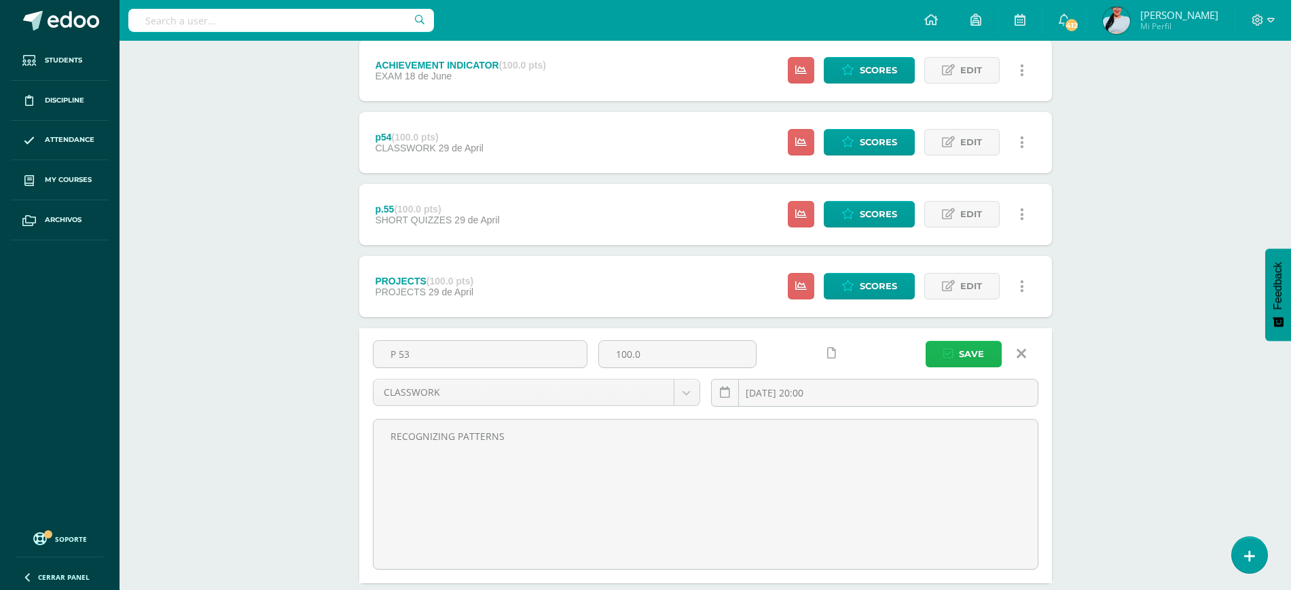
click at [960, 350] on span "Save" at bounding box center [971, 354] width 25 height 25
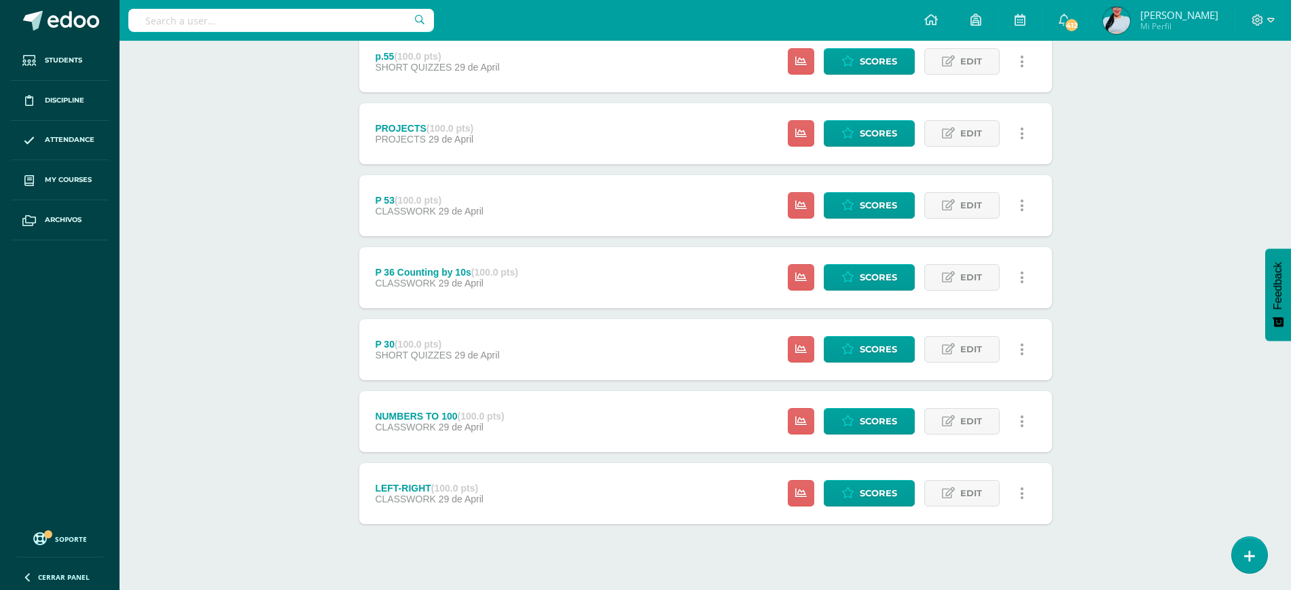
scroll to position [431, 0]
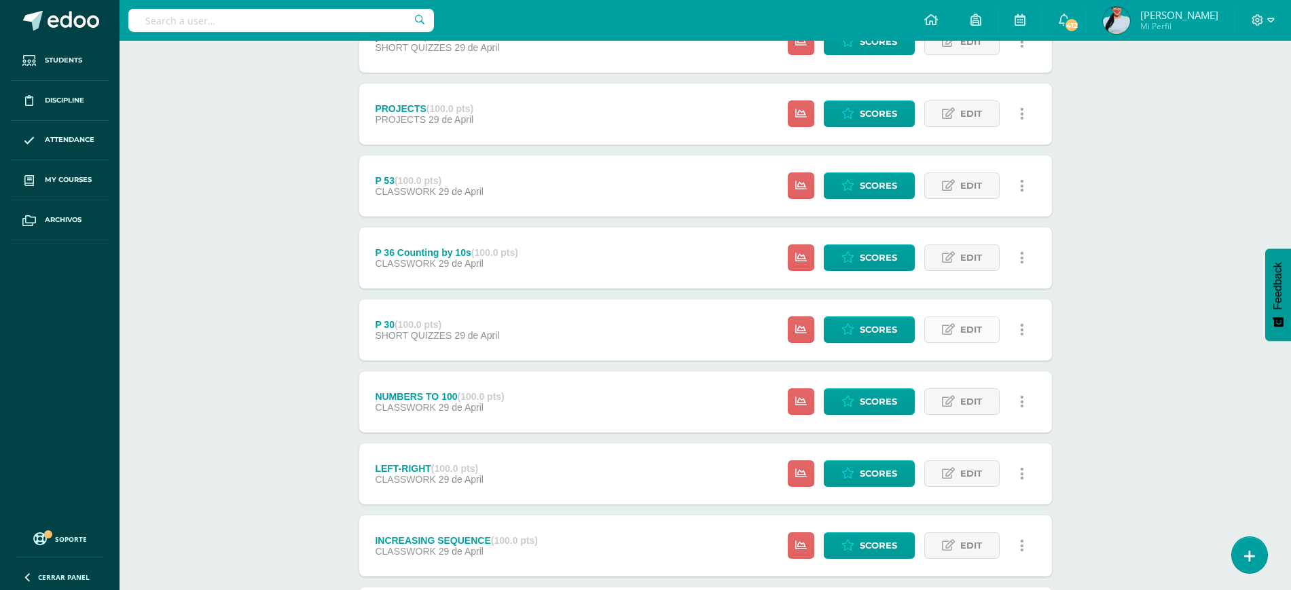
click at [979, 327] on span "Edit" at bounding box center [971, 329] width 22 height 25
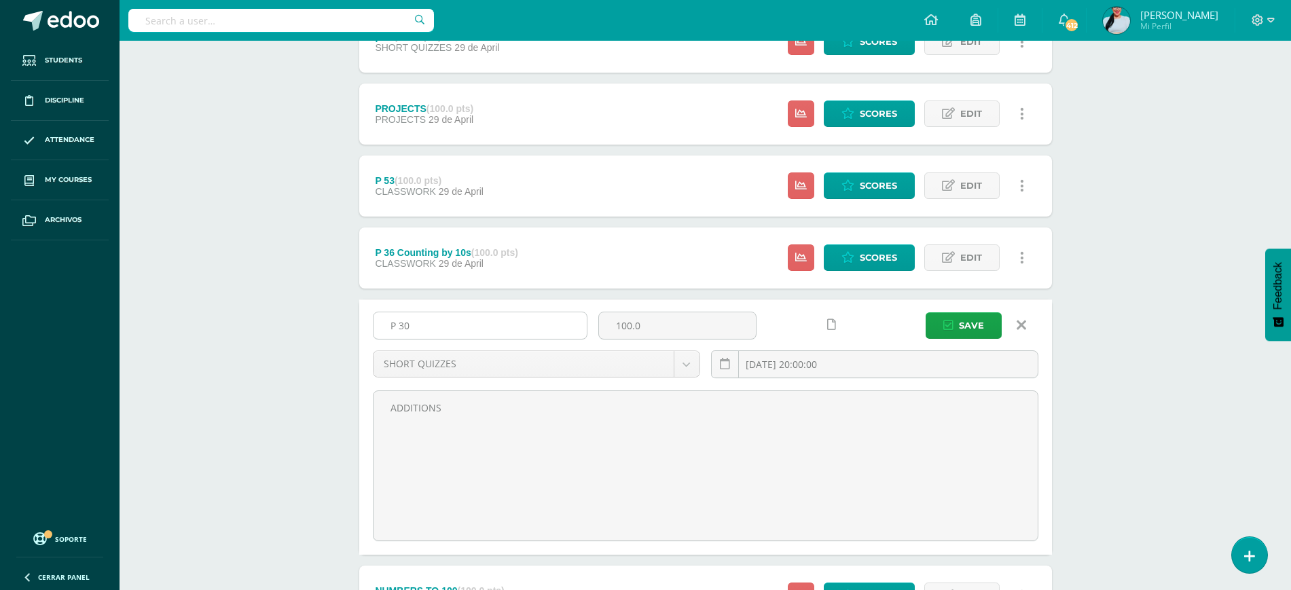
click at [581, 320] on input "P 30" at bounding box center [480, 325] width 213 height 26
type input "P 49"
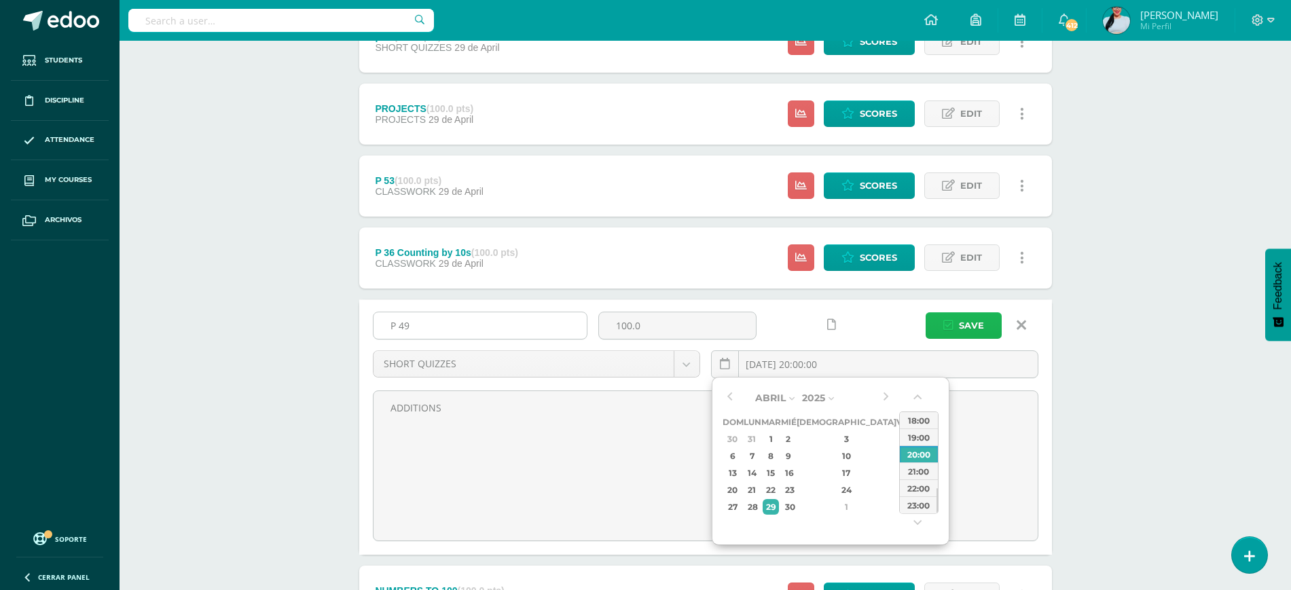
type input "2025-04-29 20:00"
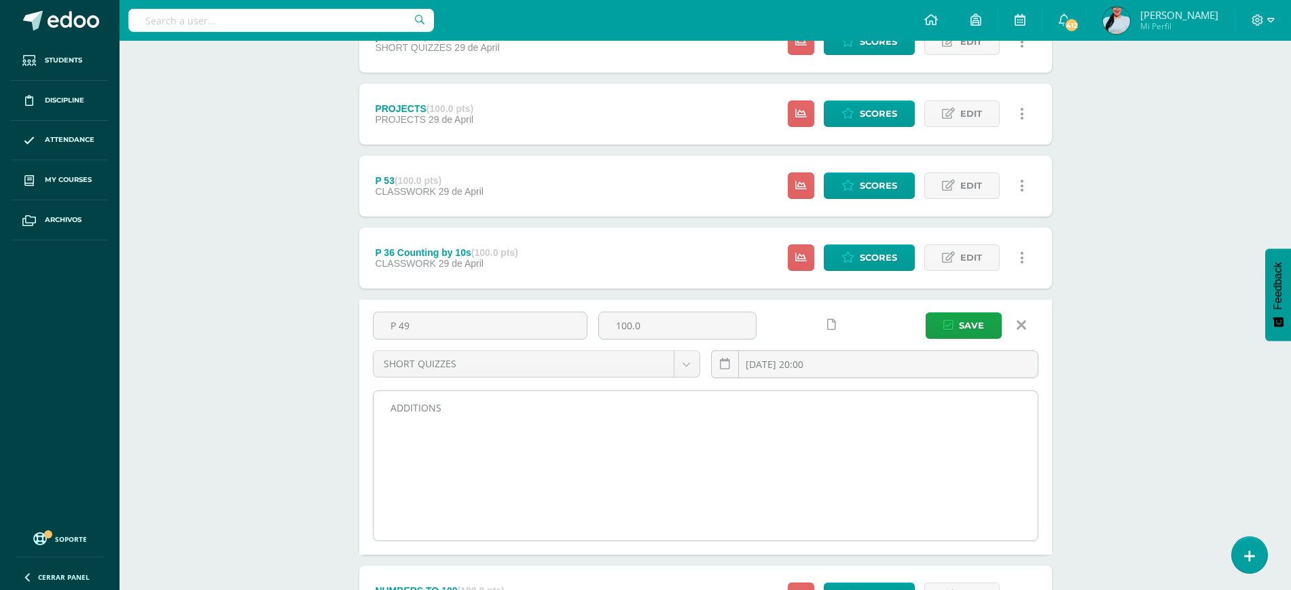
click at [523, 410] on textarea "ADDITIONS" at bounding box center [706, 465] width 664 height 149
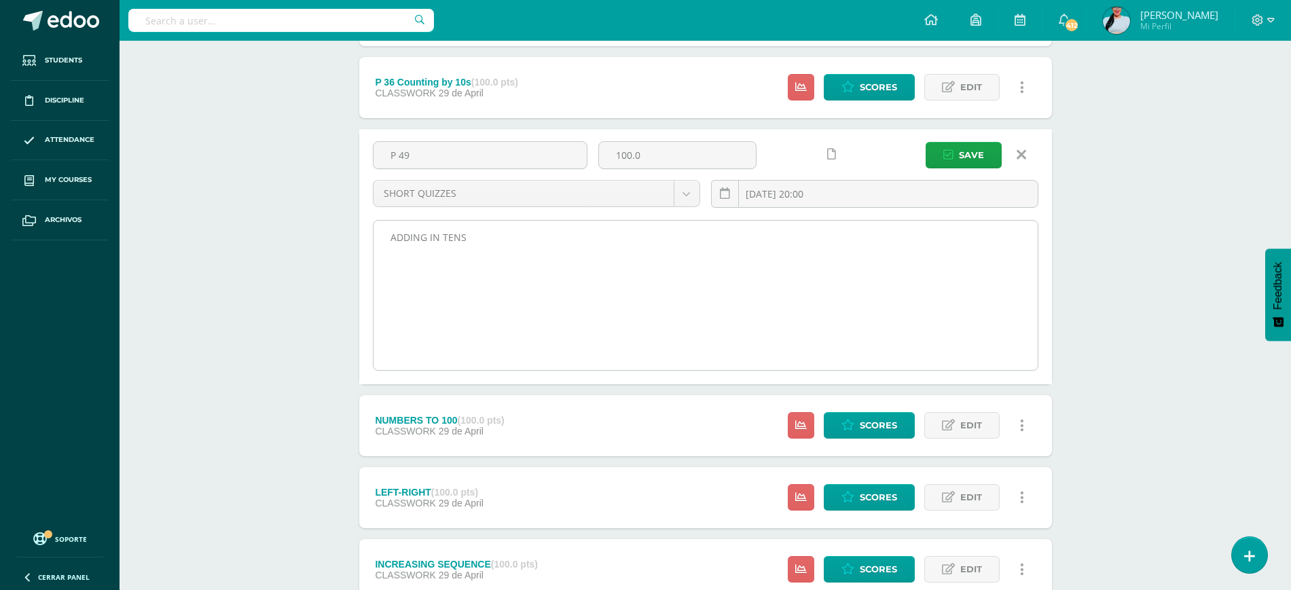
scroll to position [602, 0]
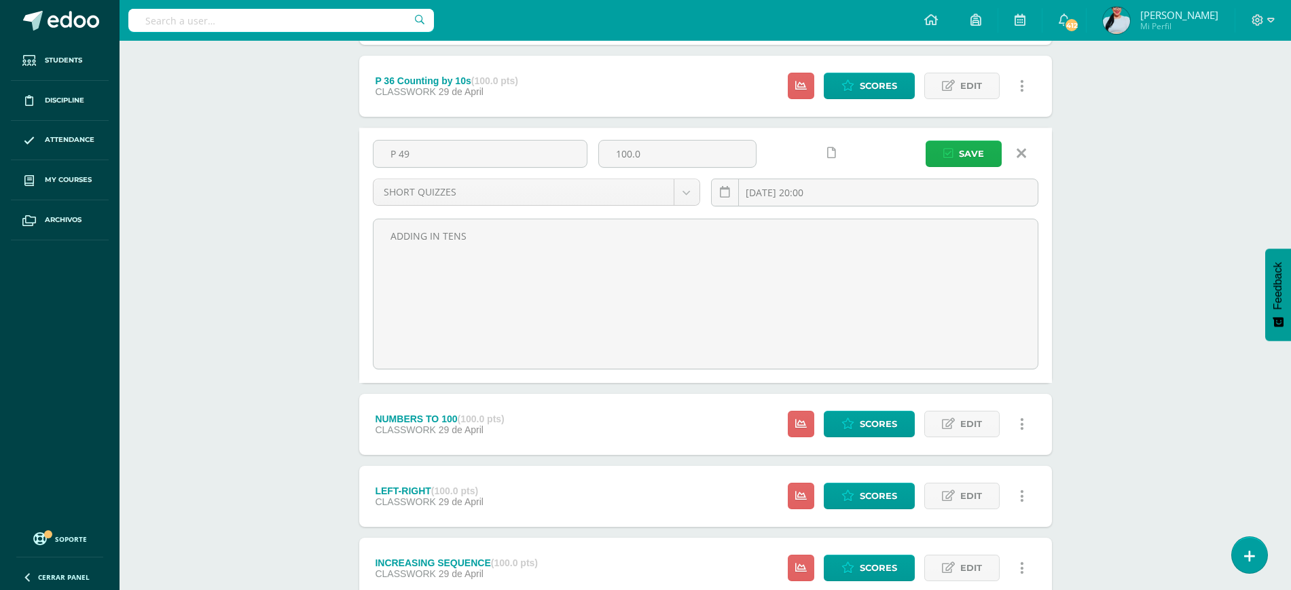
type textarea "ADDING IN TENS"
click at [953, 162] on button "Save" at bounding box center [964, 154] width 76 height 26
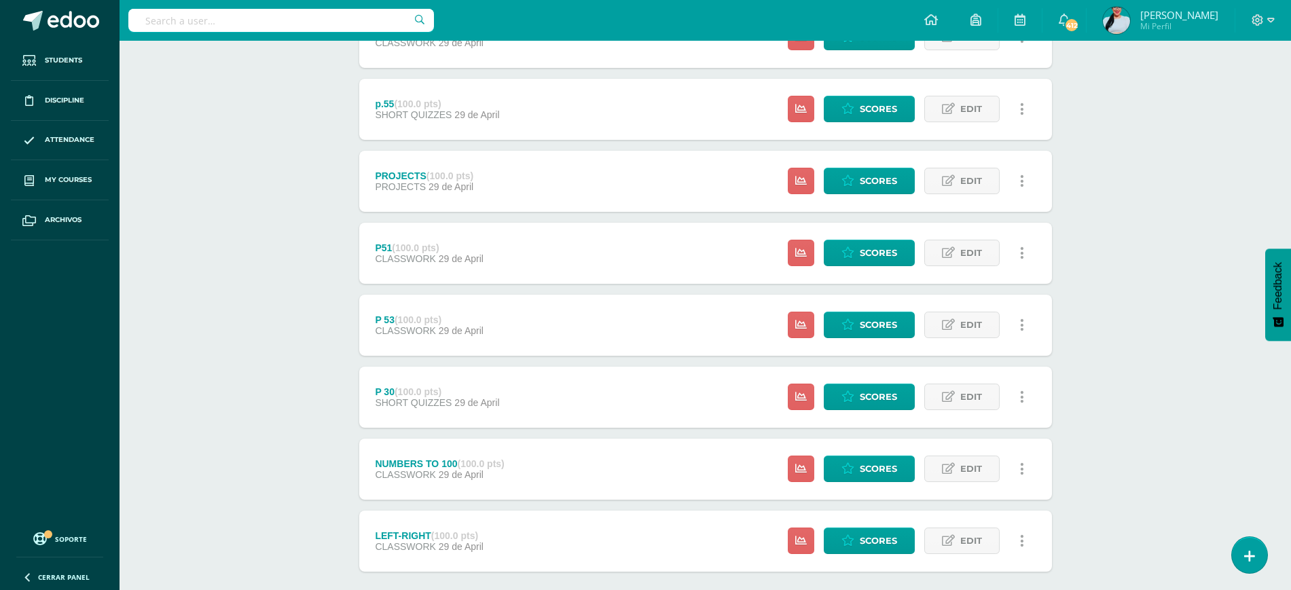
scroll to position [396, 0]
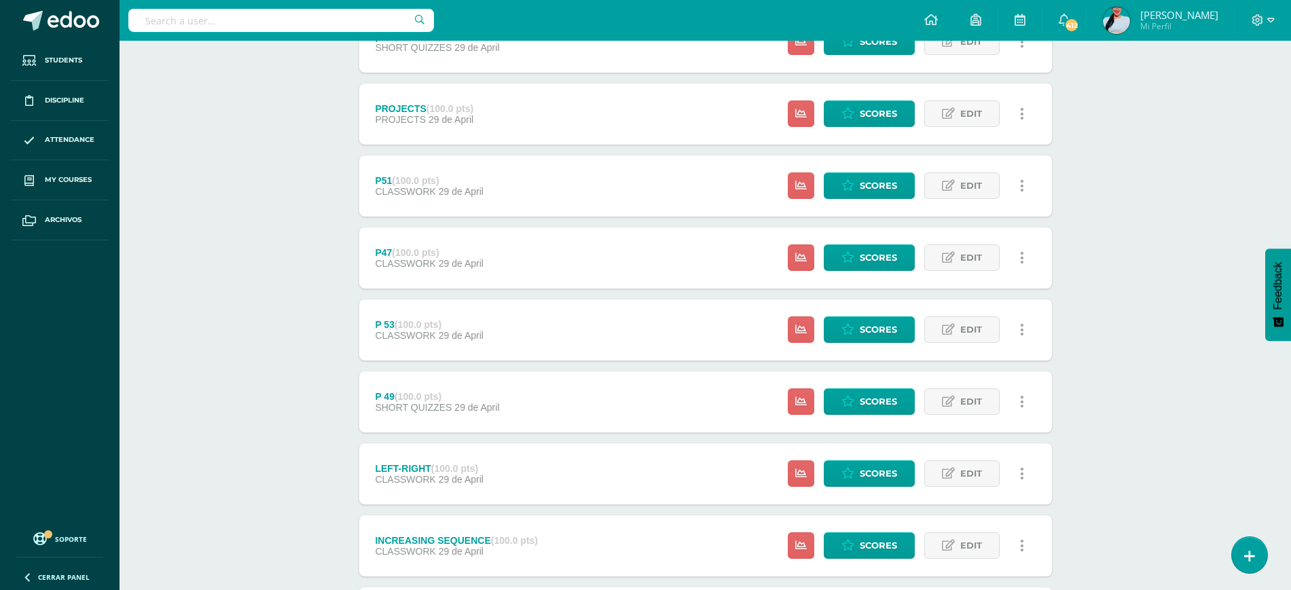
scroll to position [579, 0]
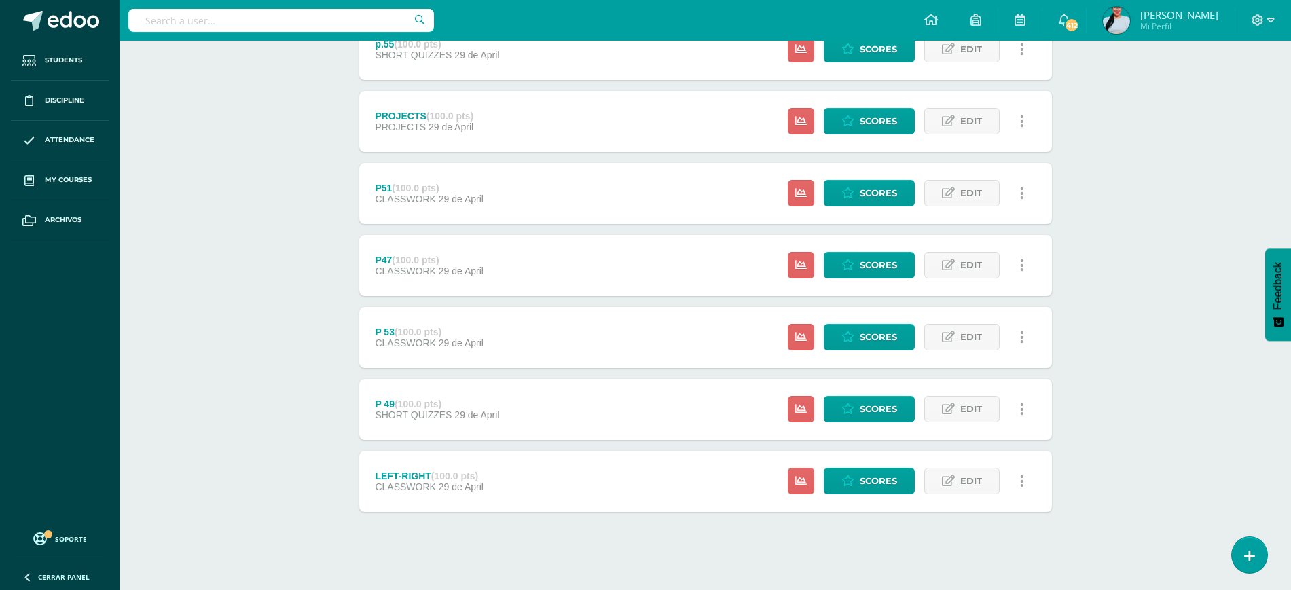
scroll to position [431, 0]
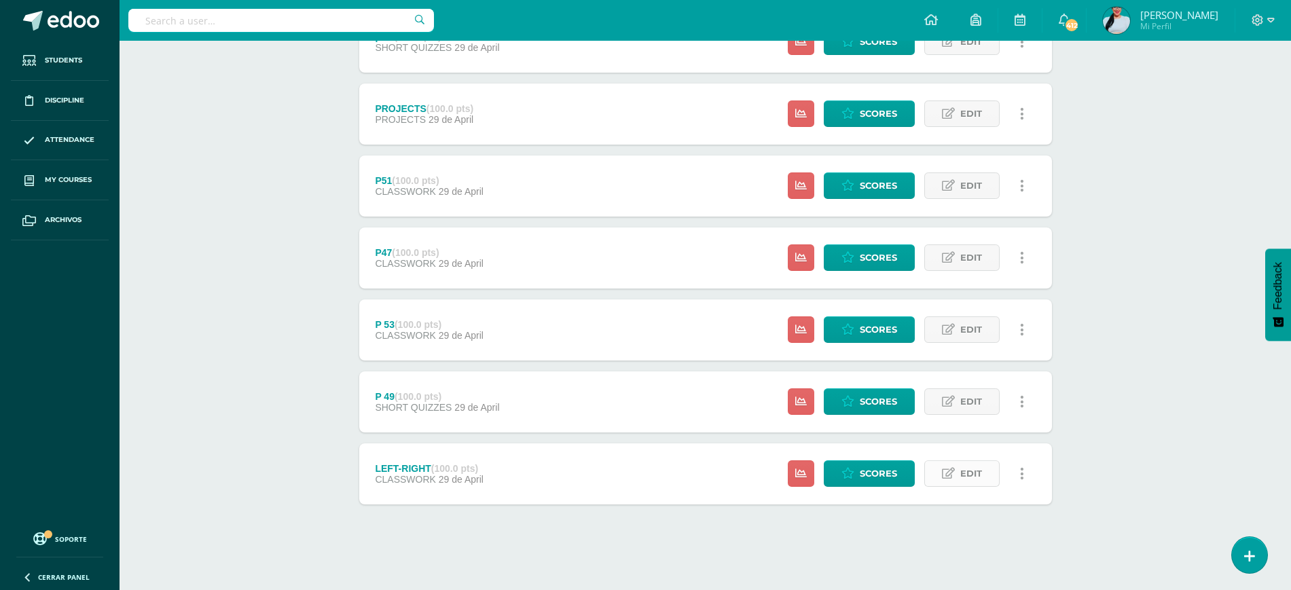
click at [969, 471] on span "Edit" at bounding box center [971, 473] width 22 height 25
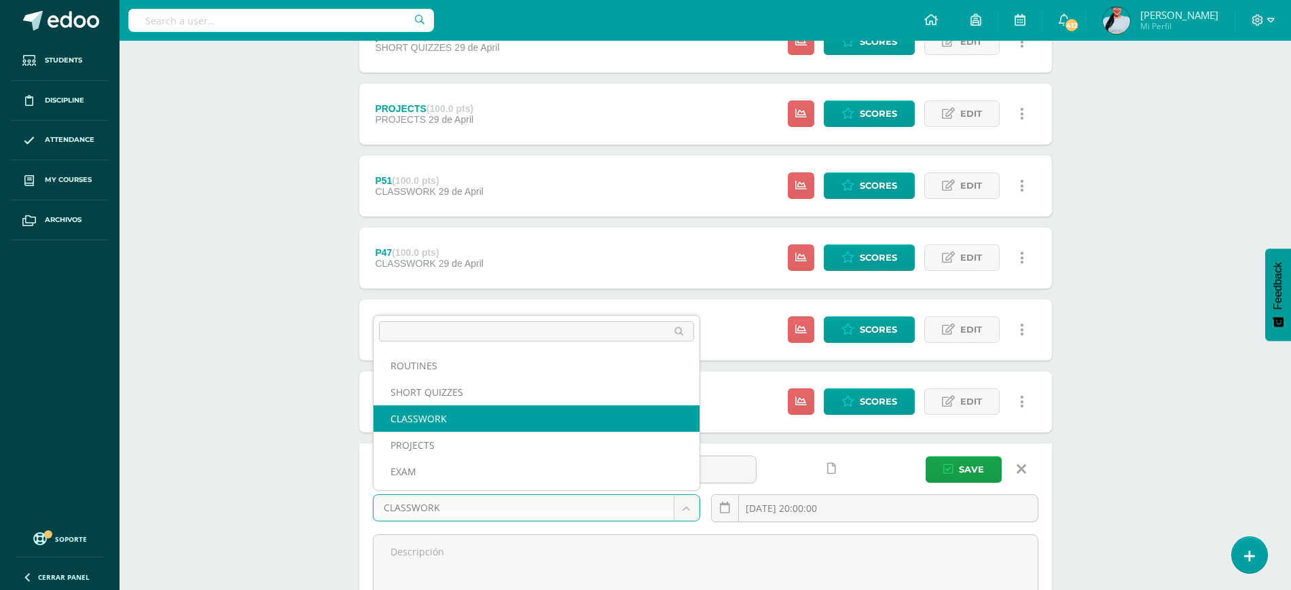
click at [476, 508] on body "The homework P47 was successfully edited. Students Discipline Attendance My cou…" at bounding box center [645, 251] width 1291 height 1364
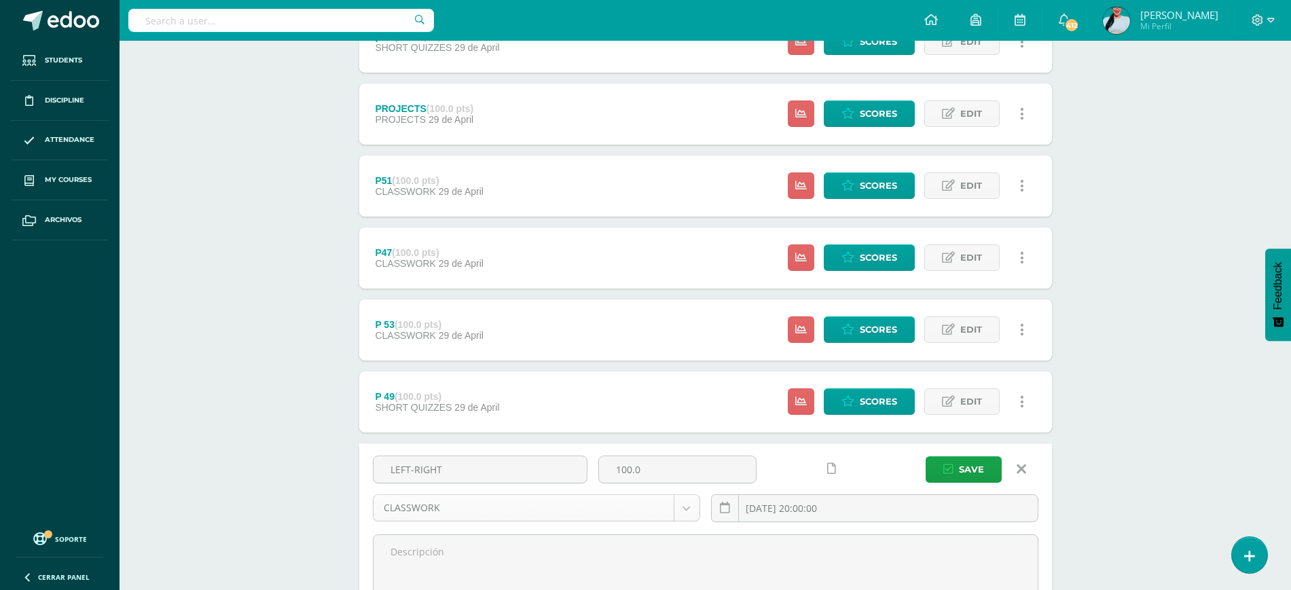
click at [476, 508] on body "The homework P47 was successfully edited. Students Discipline Attendance My cou…" at bounding box center [645, 251] width 1291 height 1364
click at [450, 476] on input "LEFT-RIGHT" at bounding box center [480, 469] width 213 height 26
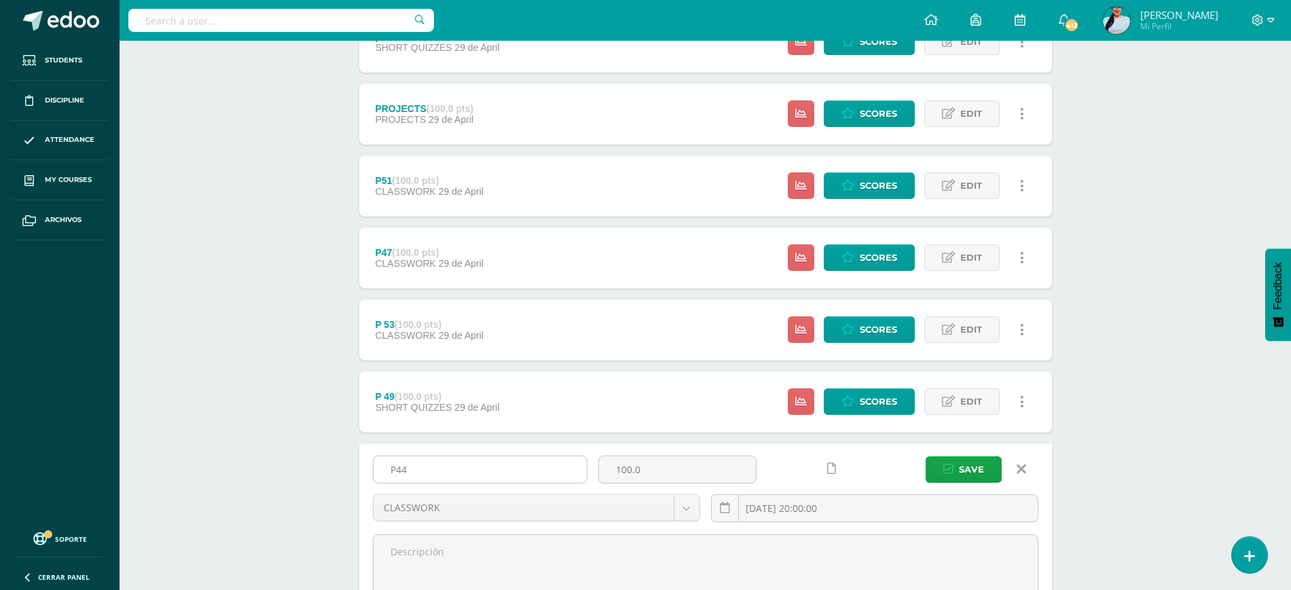
type input "P44"
type input "2025-04-29 20:00"
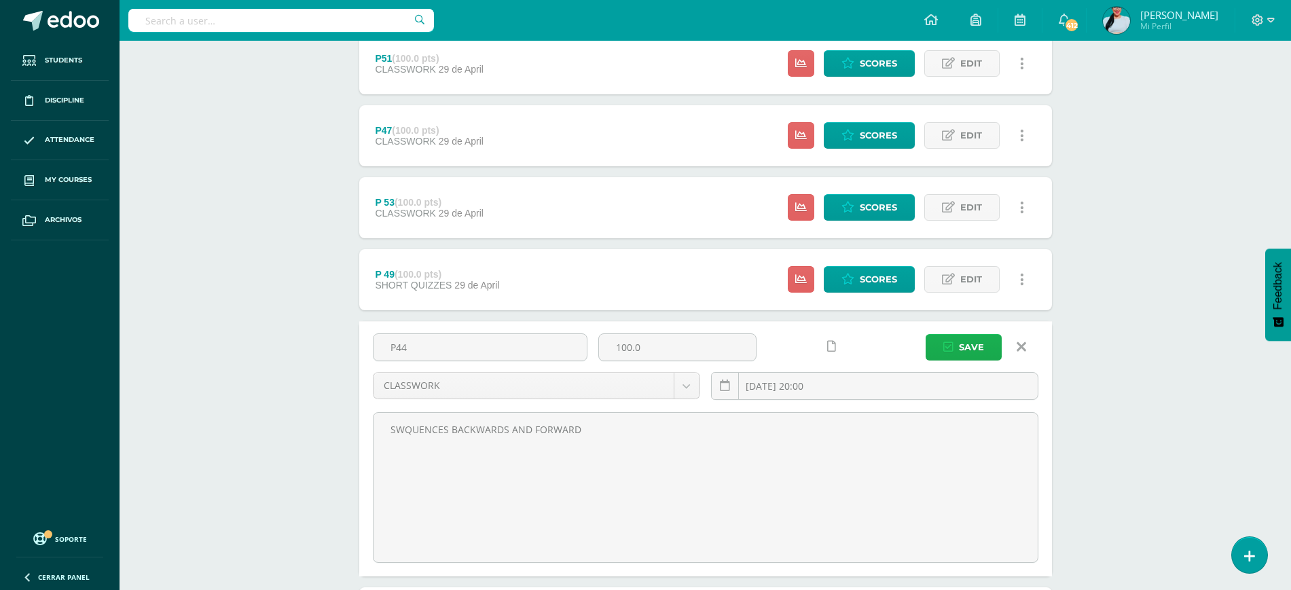
type textarea "SWQUENCES BACKWARDS AND FORWARD"
click at [965, 336] on span "Save" at bounding box center [971, 347] width 25 height 25
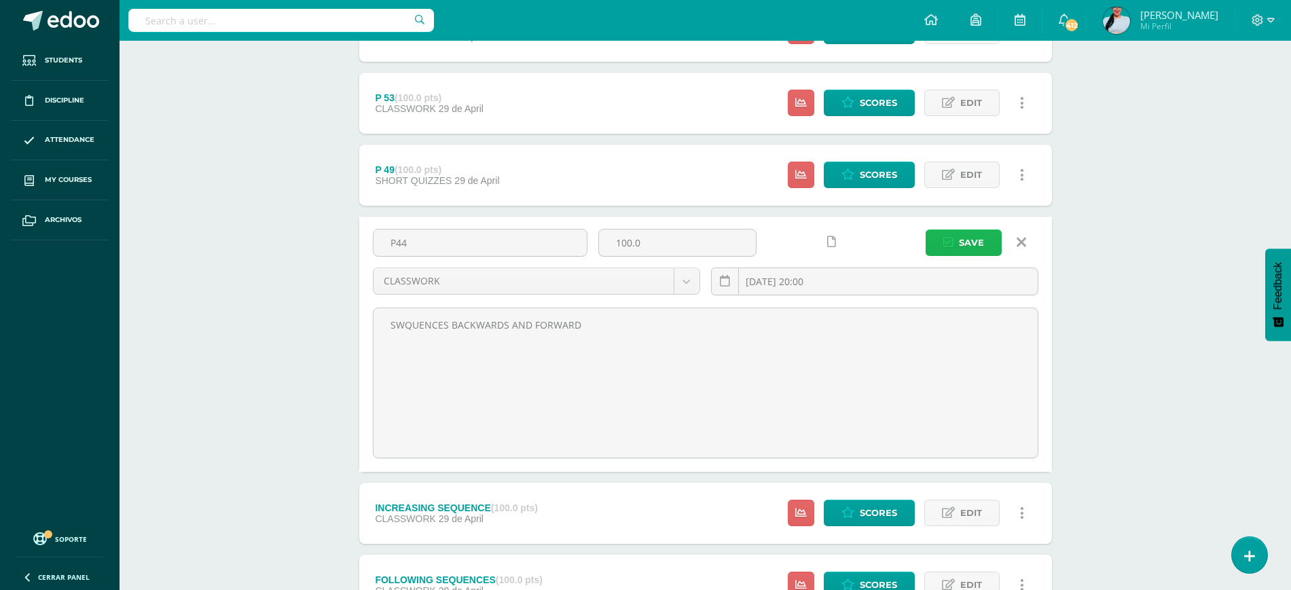
scroll to position [666, 0]
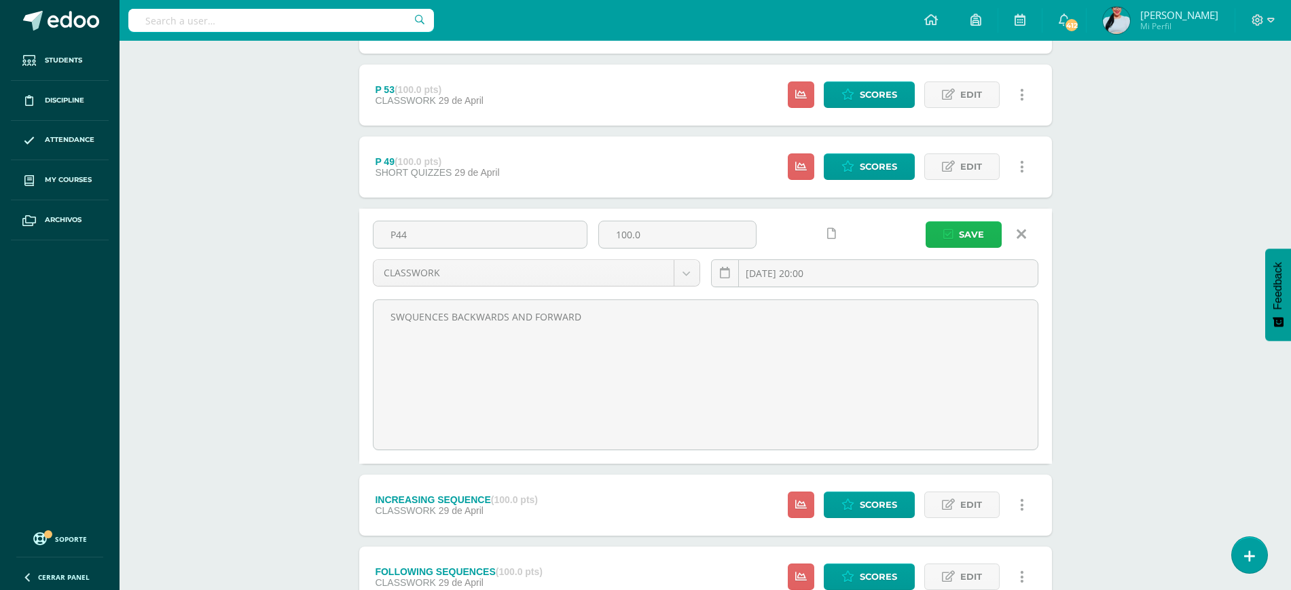
click at [971, 241] on span "Save" at bounding box center [971, 234] width 25 height 25
click at [940, 234] on button "Save" at bounding box center [964, 234] width 76 height 26
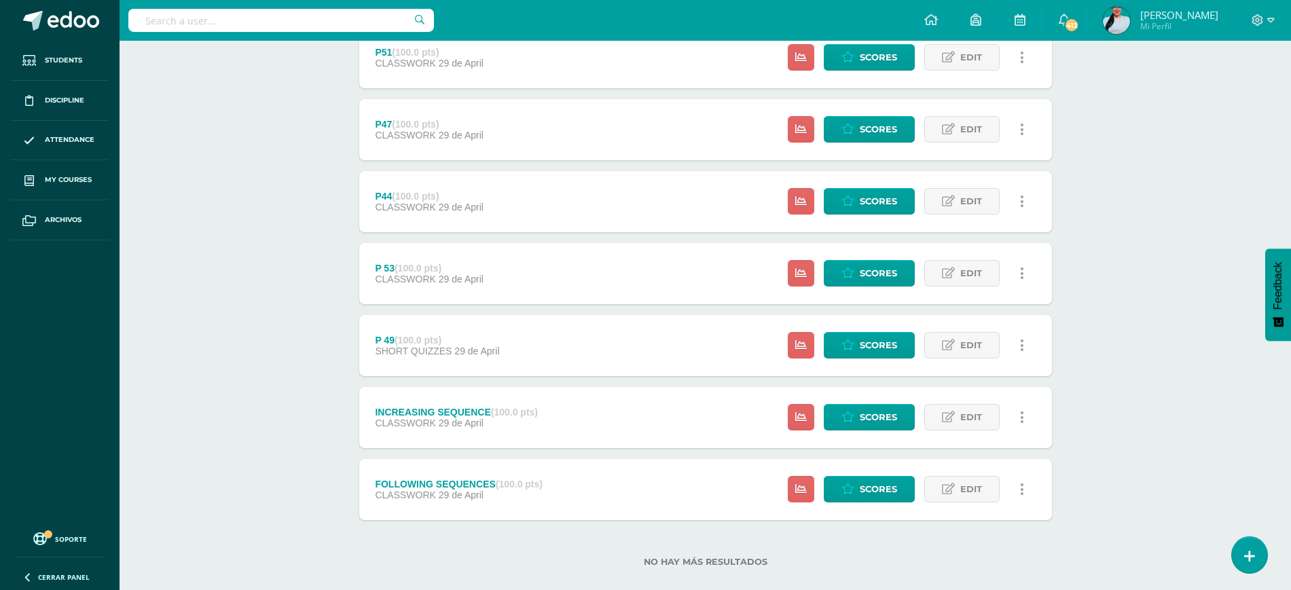
scroll to position [579, 0]
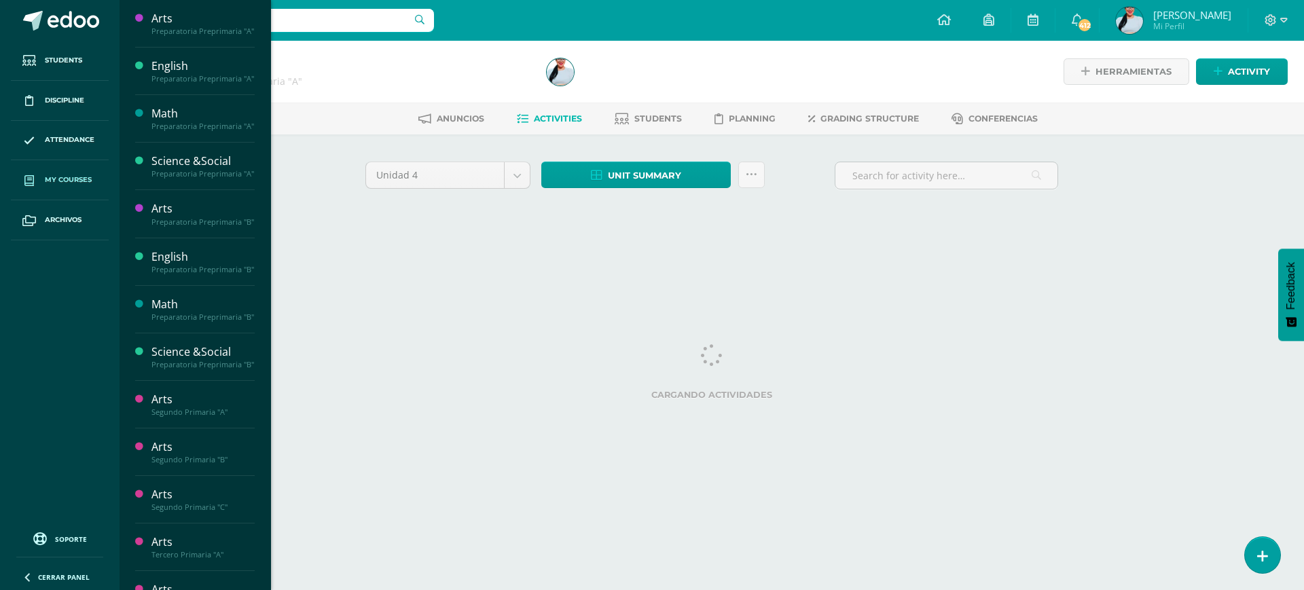
click at [77, 177] on span "My courses" at bounding box center [68, 180] width 47 height 11
click at [162, 322] on div "Preparatoria Preprimaria "B"" at bounding box center [202, 317] width 103 height 10
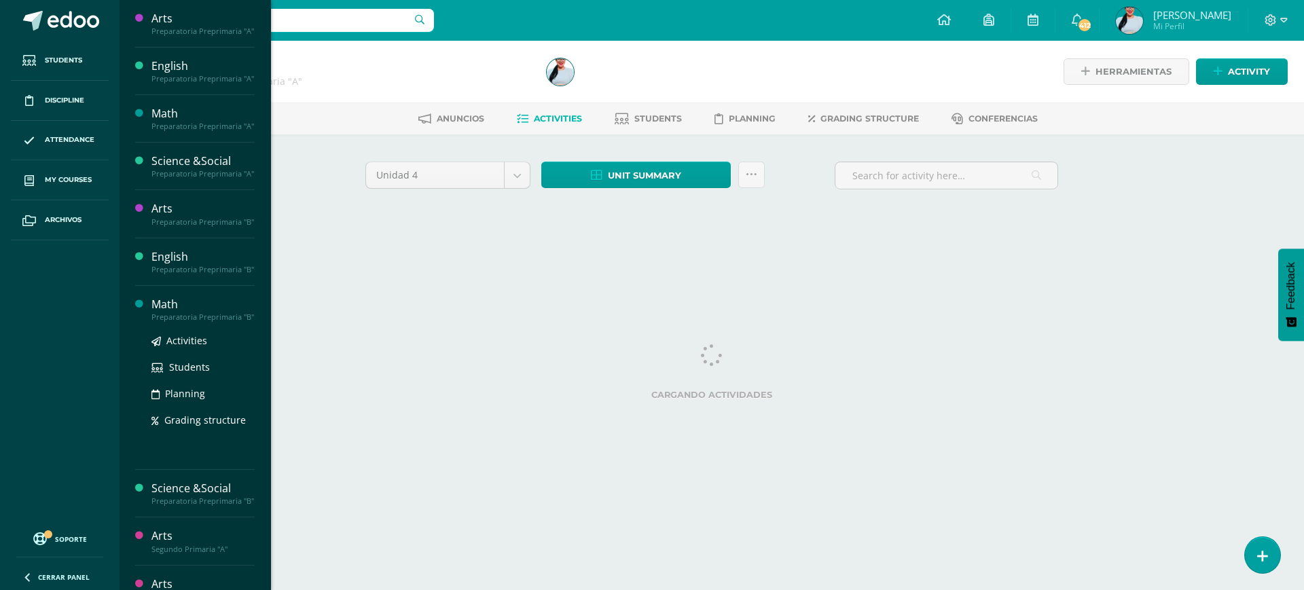
click at [162, 322] on div "Preparatoria Preprimaria "B"" at bounding box center [202, 317] width 103 height 10
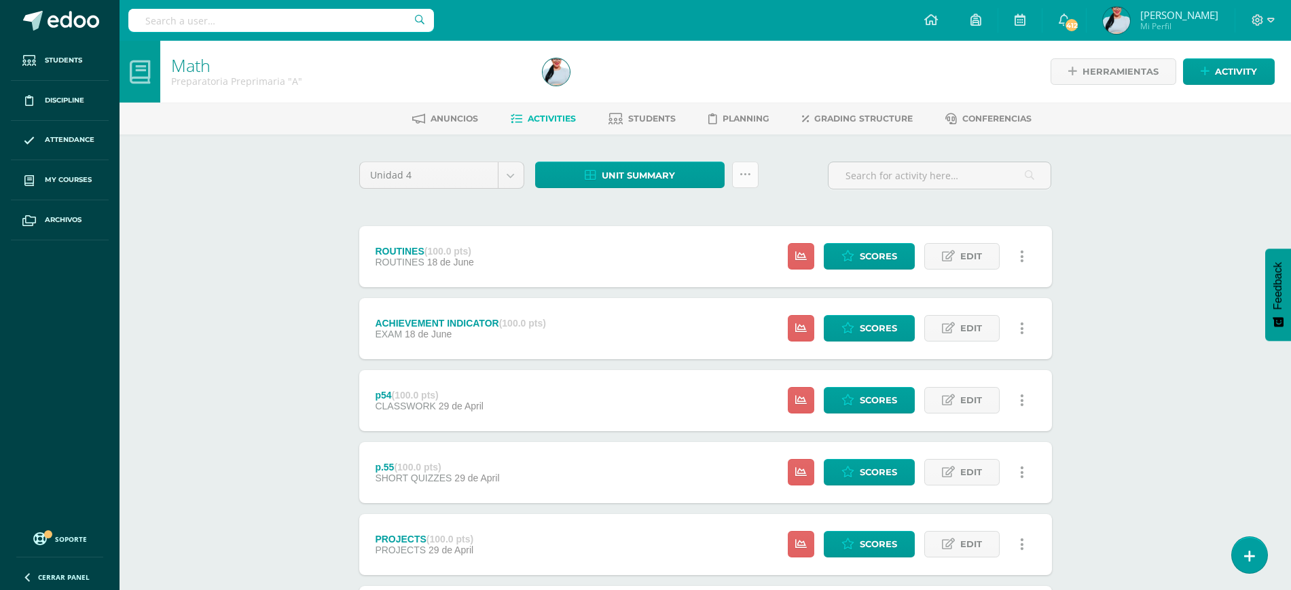
click at [752, 173] on link at bounding box center [745, 175] width 26 height 26
click at [718, 211] on link "Subir actividades en masa" at bounding box center [710, 218] width 149 height 33
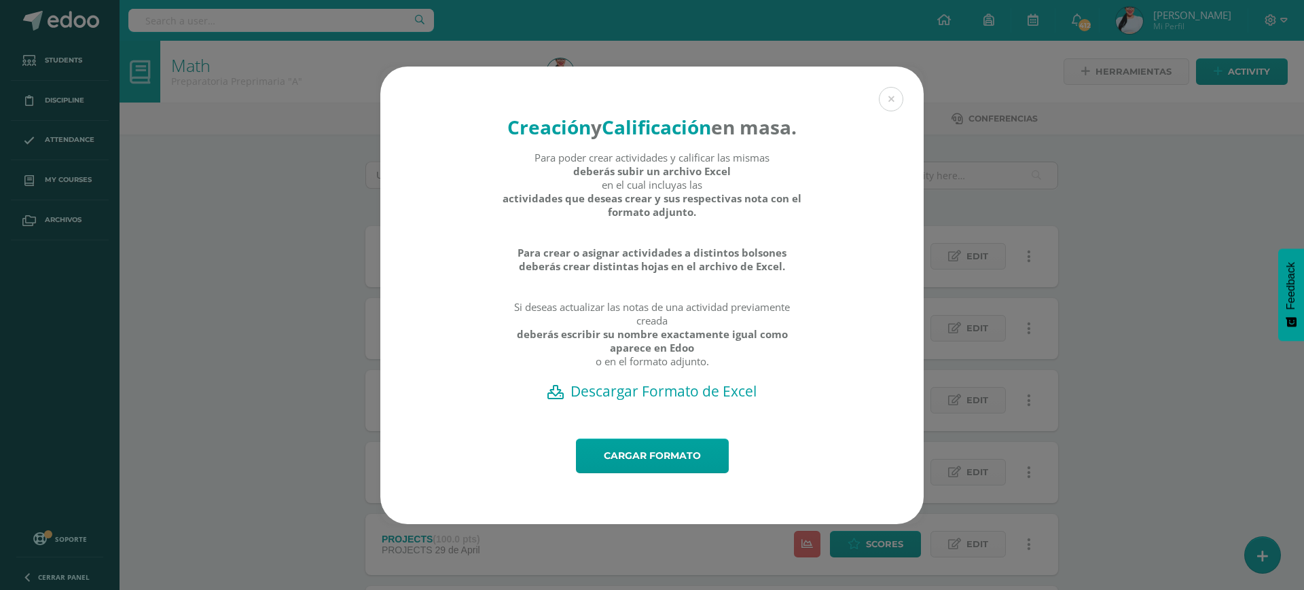
click at [696, 401] on h2 "Descargar Formato de Excel" at bounding box center [652, 391] width 496 height 19
click at [261, 384] on div "Creación y Calificación en masa. Para poder crear actividades y calificar las m…" at bounding box center [651, 296] width 1293 height 458
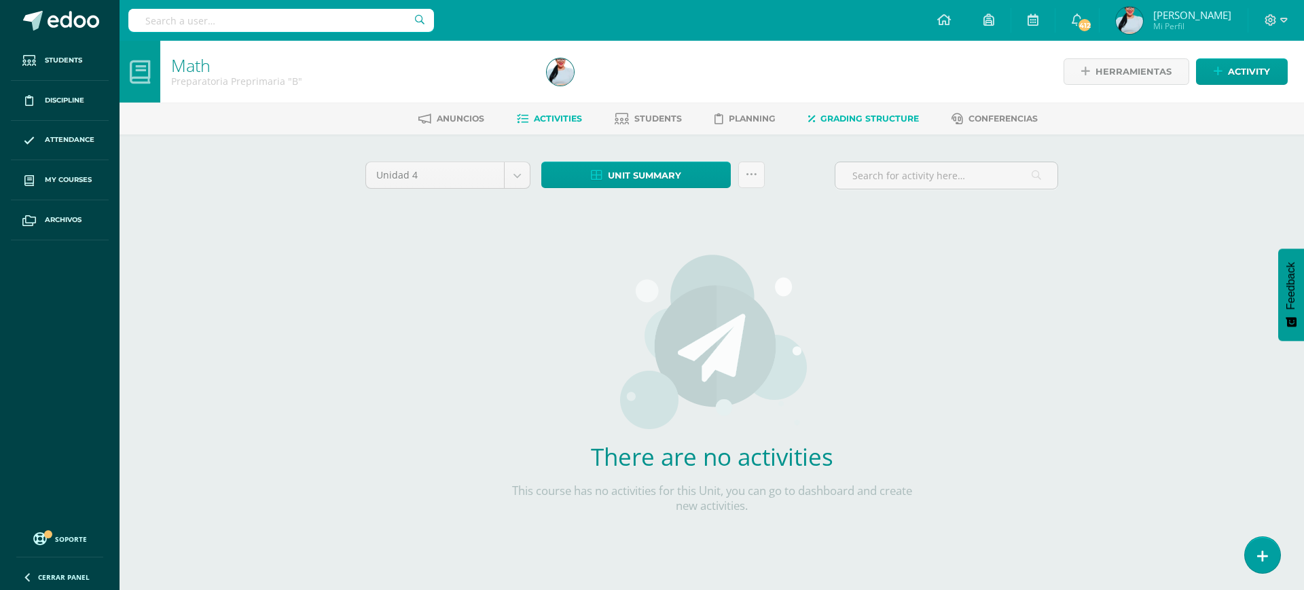
click at [855, 116] on span "Grading structure" at bounding box center [870, 118] width 98 height 10
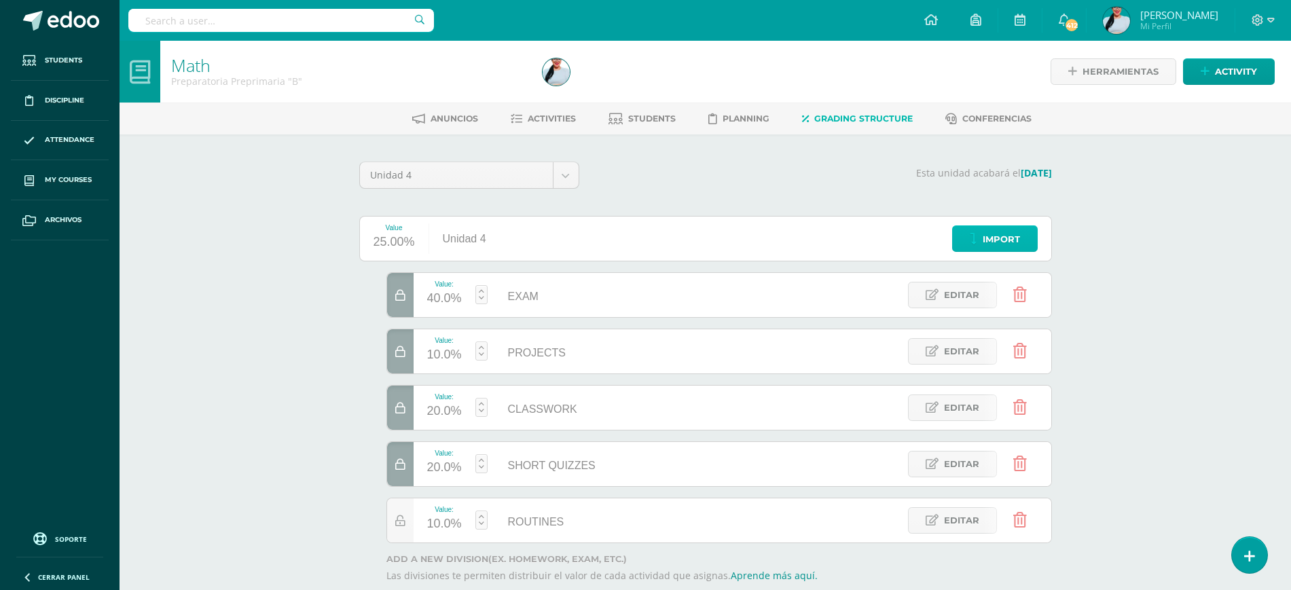
click at [1003, 249] on span "Import" at bounding box center [1001, 239] width 37 height 25
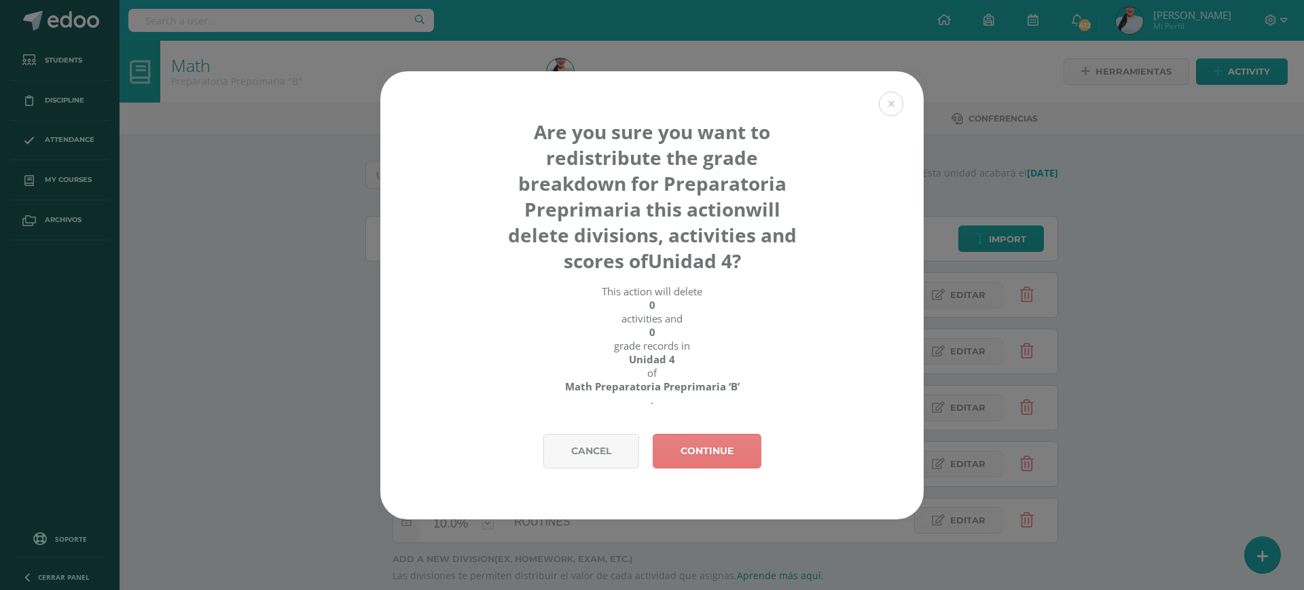
click at [732, 453] on link "Continue" at bounding box center [707, 451] width 109 height 35
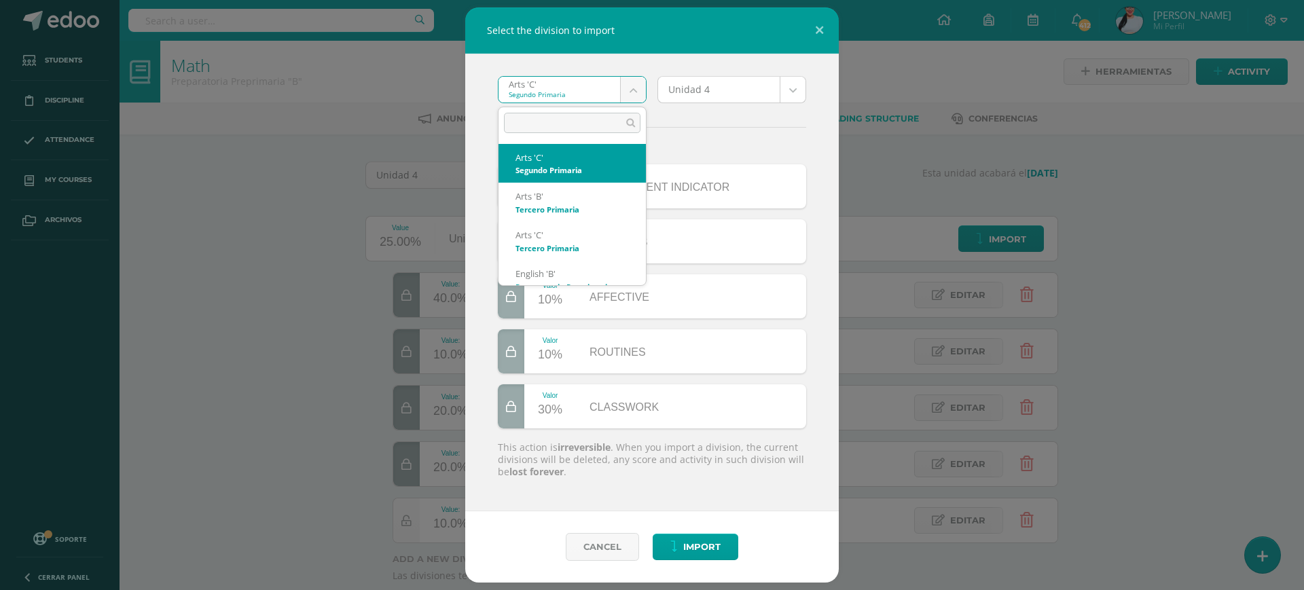
click at [598, 88] on body "Select the division to import Arts 'C' Segundo Primaria Arts 'C' Arts 'B' Arts …" at bounding box center [652, 333] width 1304 height 666
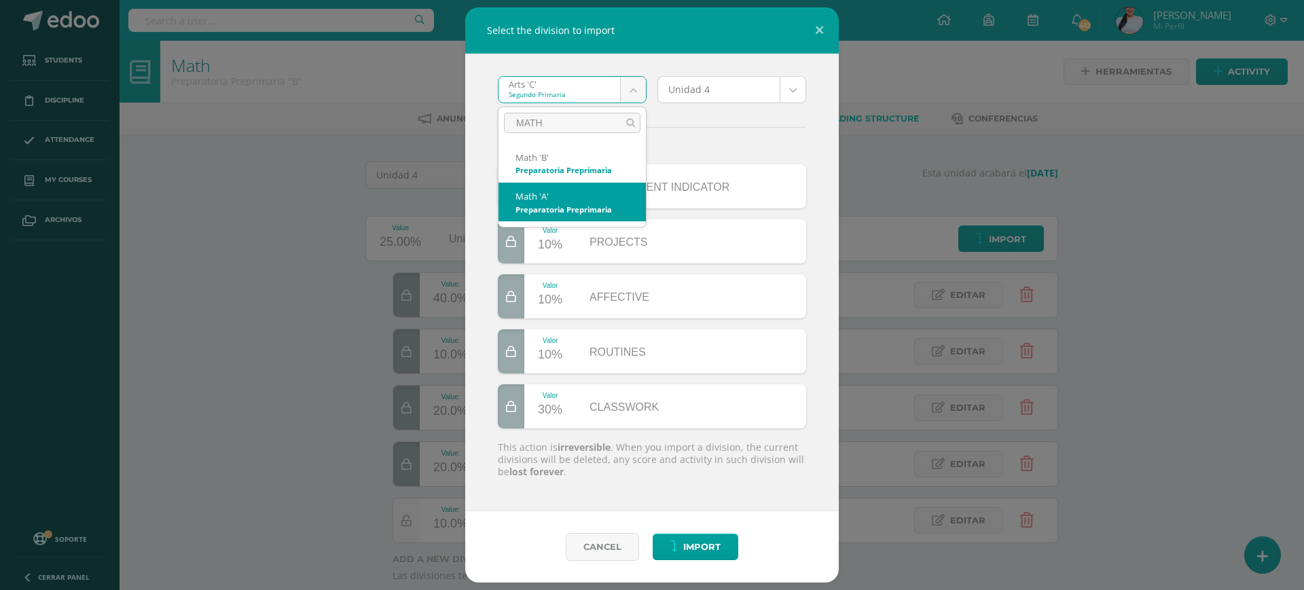
type input "MATH"
select select "3257"
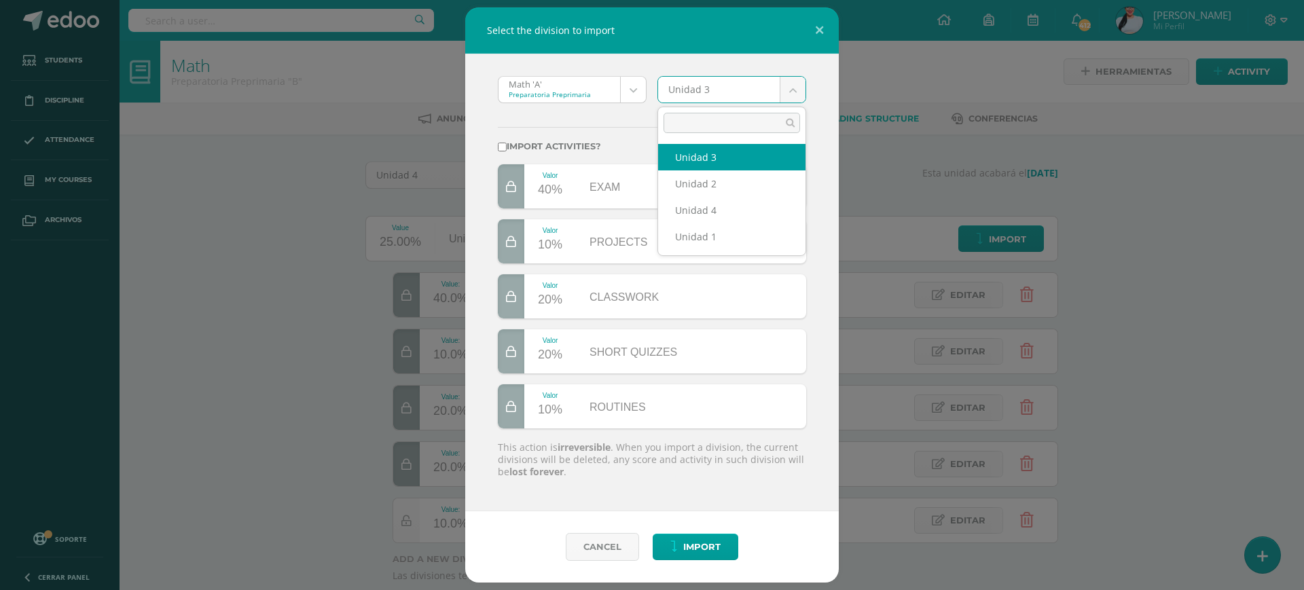
click at [704, 86] on body "Select the division to import Math 'A' Preparatoria Preprimaria Arts 'C' Arts '…" at bounding box center [652, 333] width 1304 height 666
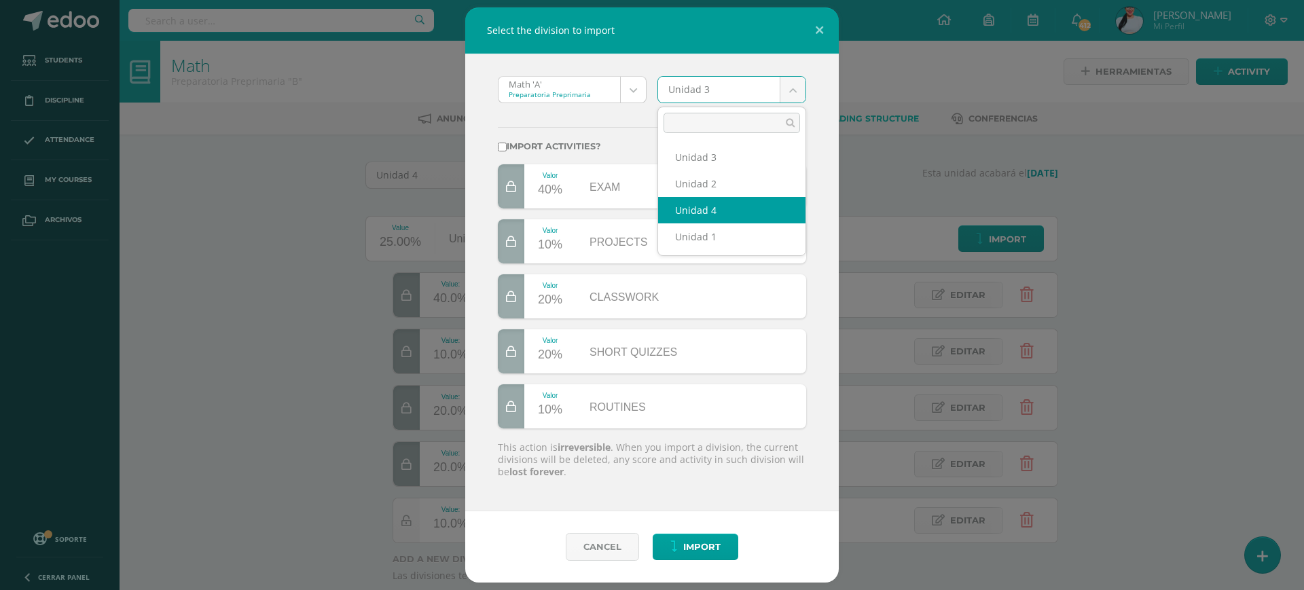
select select "178876"
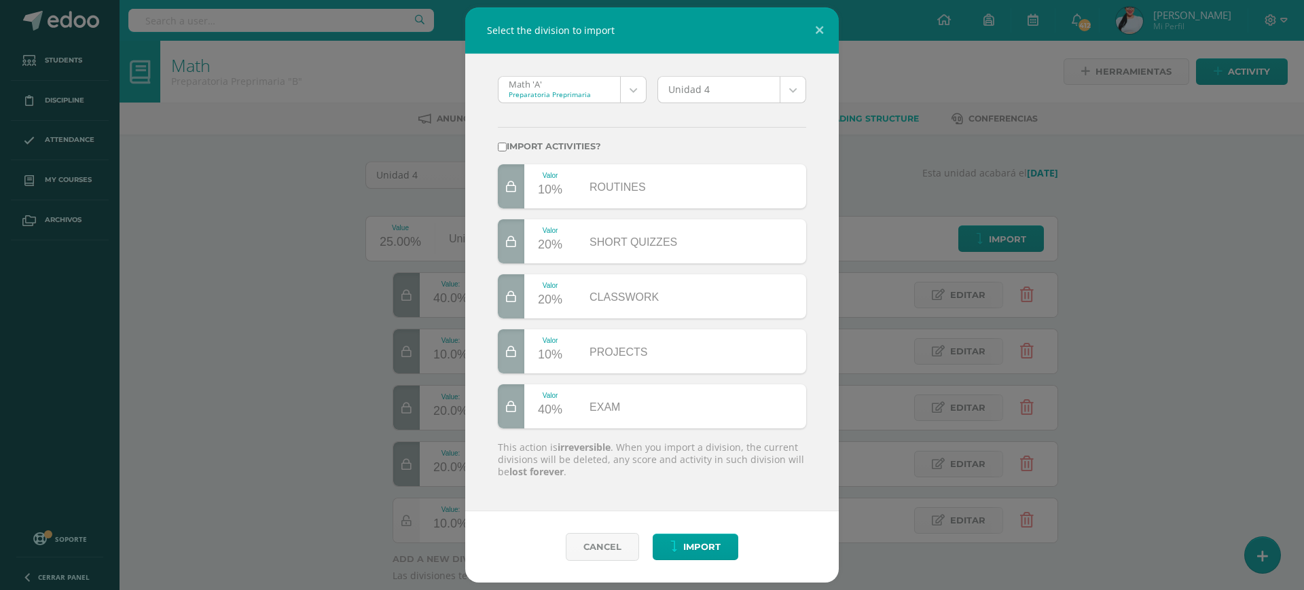
click at [504, 144] on input "Import activities?" at bounding box center [502, 147] width 9 height 9
checkbox input "true"
click at [706, 549] on span "Import" at bounding box center [701, 547] width 37 height 25
